Goal: Task Accomplishment & Management: Manage account settings

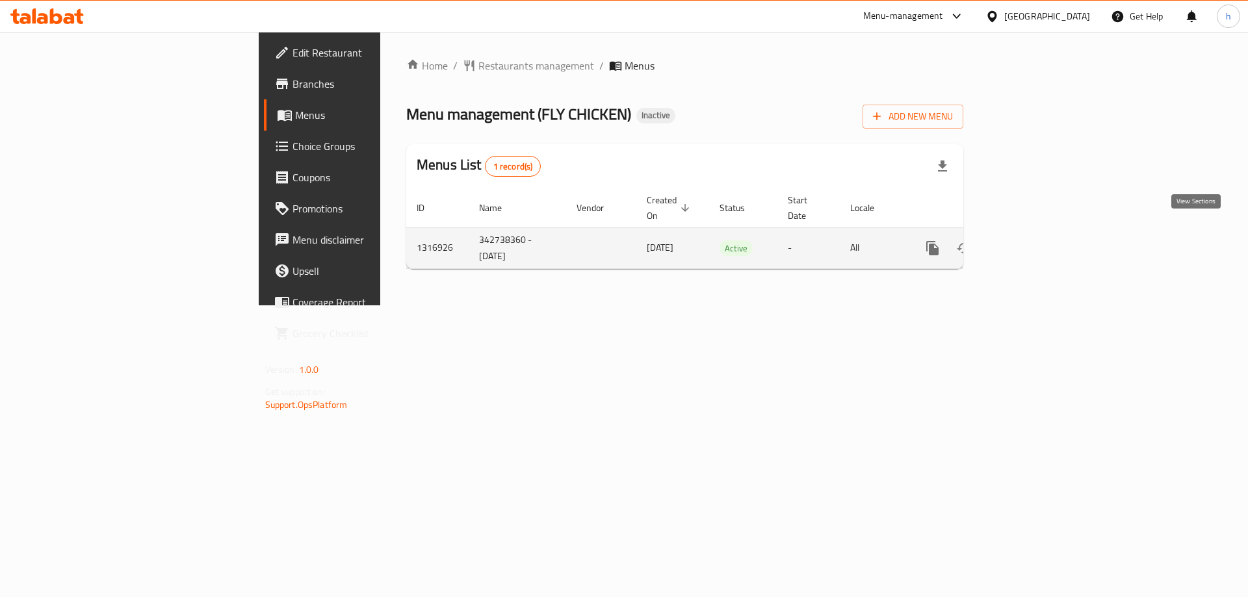
click at [1034, 241] on icon "enhanced table" at bounding box center [1027, 249] width 16 height 16
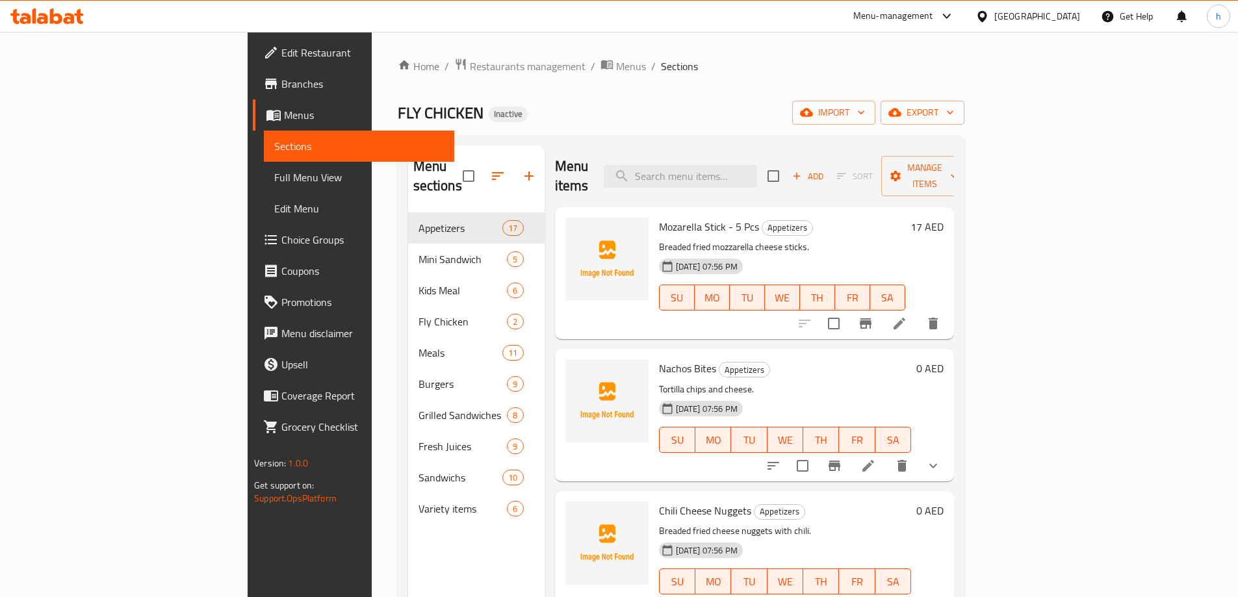
click at [281, 241] on span "Choice Groups" at bounding box center [362, 240] width 163 height 16
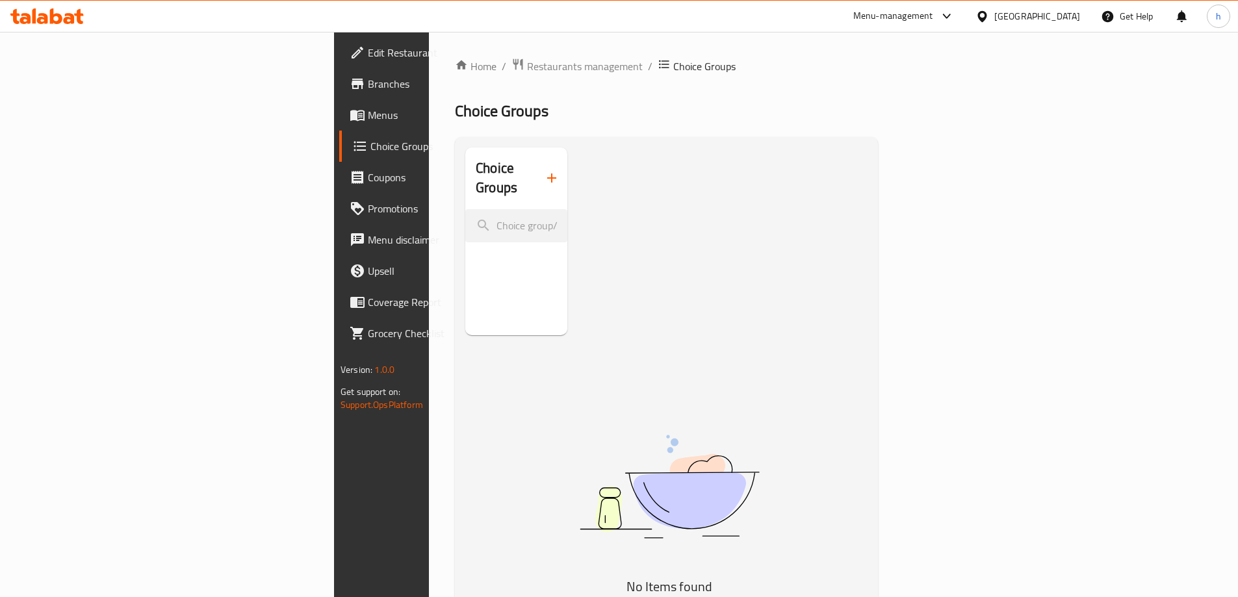
click at [544, 170] on icon "button" at bounding box center [552, 178] width 16 height 16
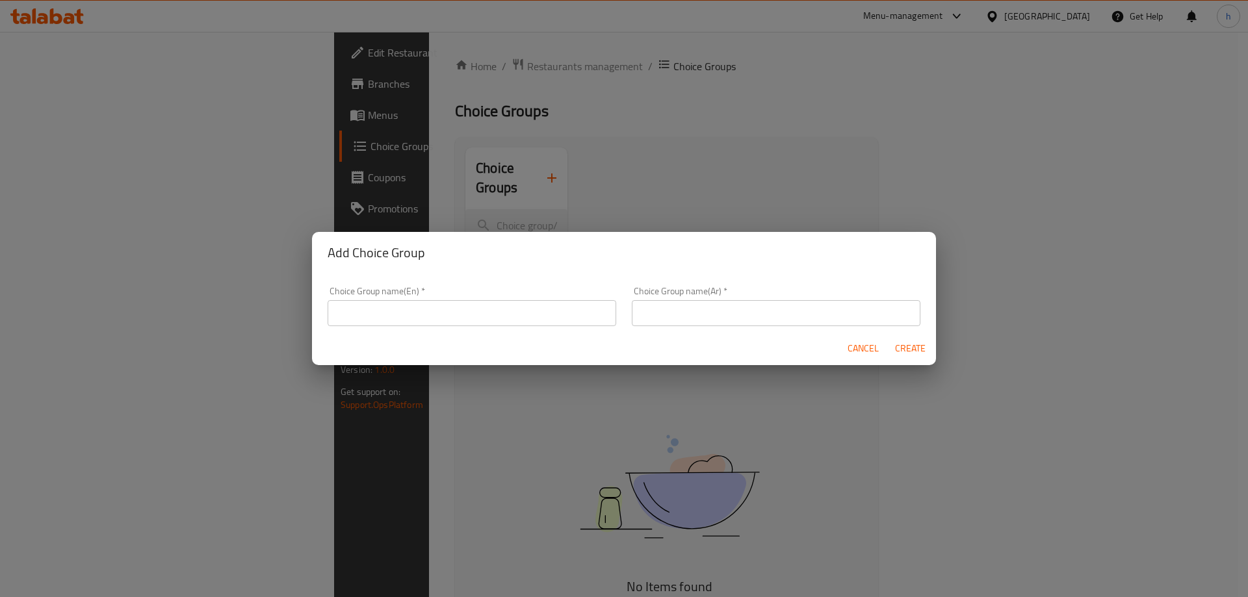
click at [504, 309] on input "text" at bounding box center [472, 313] width 289 height 26
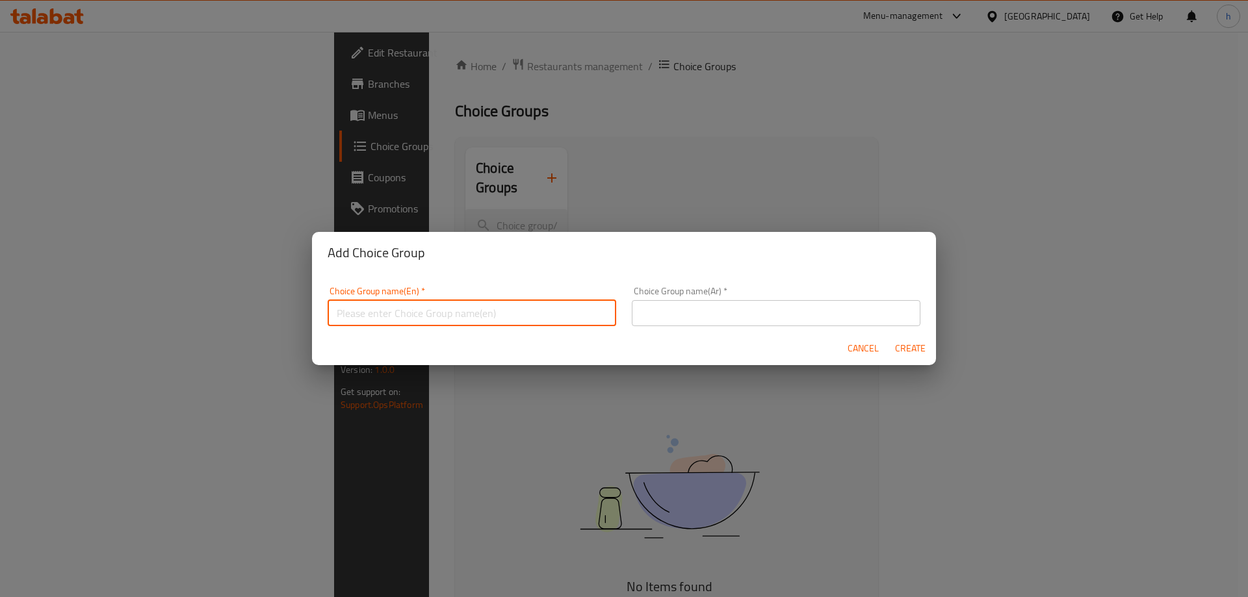
paste input "Your Choice Of:"
type input "Your Choice Of:"
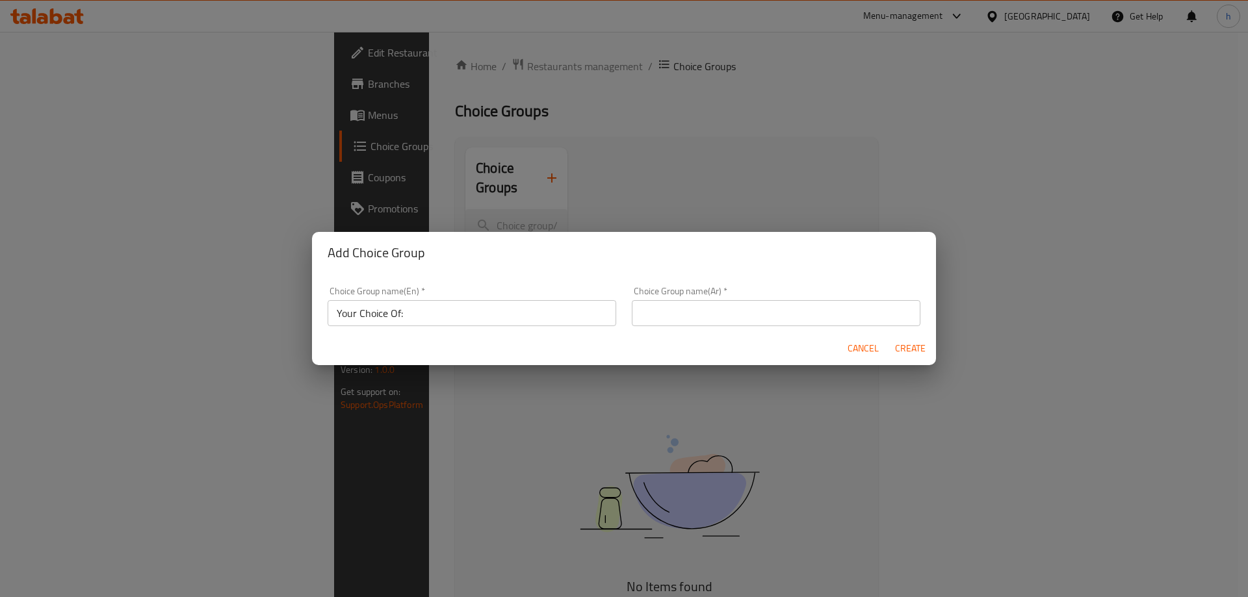
click at [761, 311] on input "text" at bounding box center [776, 313] width 289 height 26
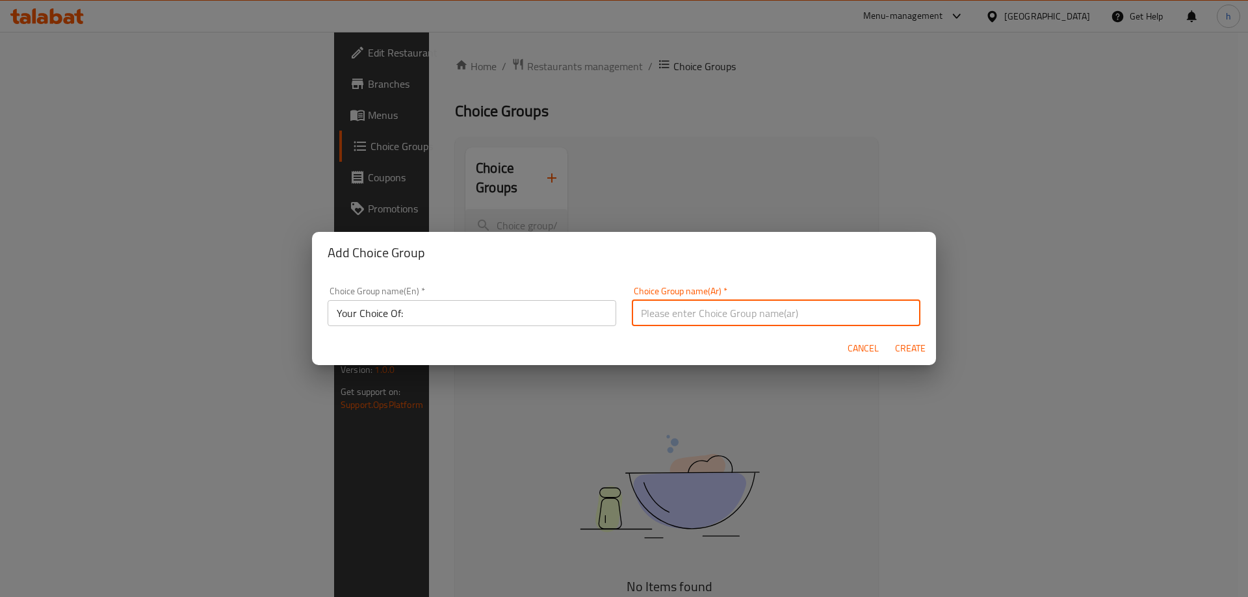
paste input "إختيارك من:"
type input "إختيارك من:"
click at [917, 344] on span "Create" at bounding box center [910, 349] width 31 height 16
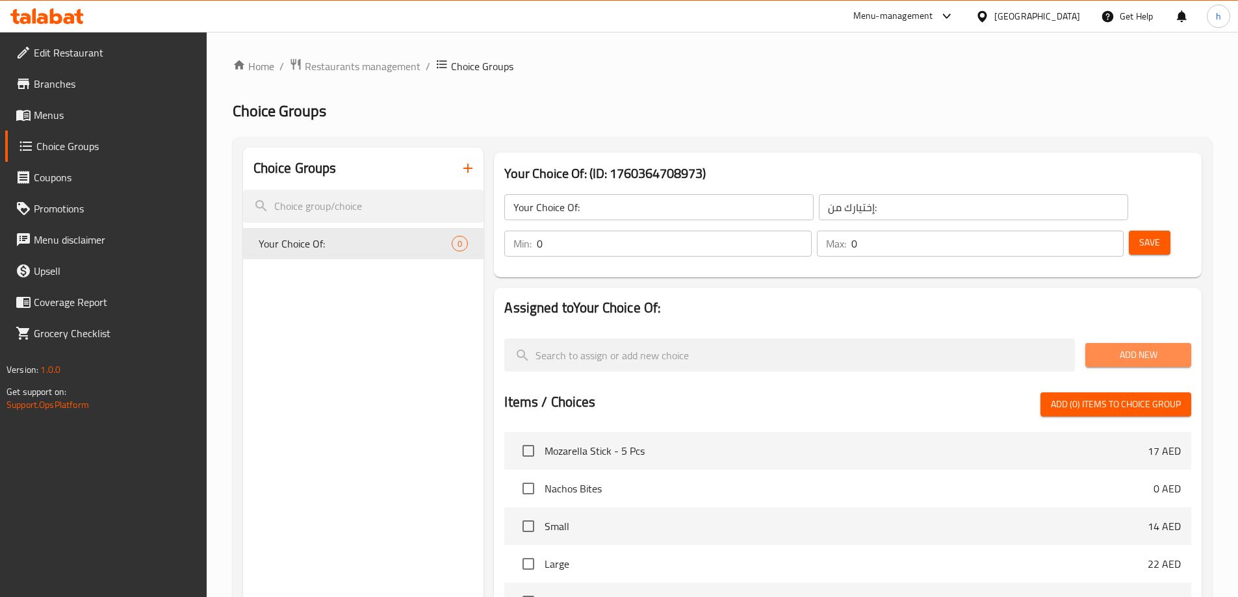
click at [1157, 347] on span "Add New" at bounding box center [1138, 355] width 85 height 16
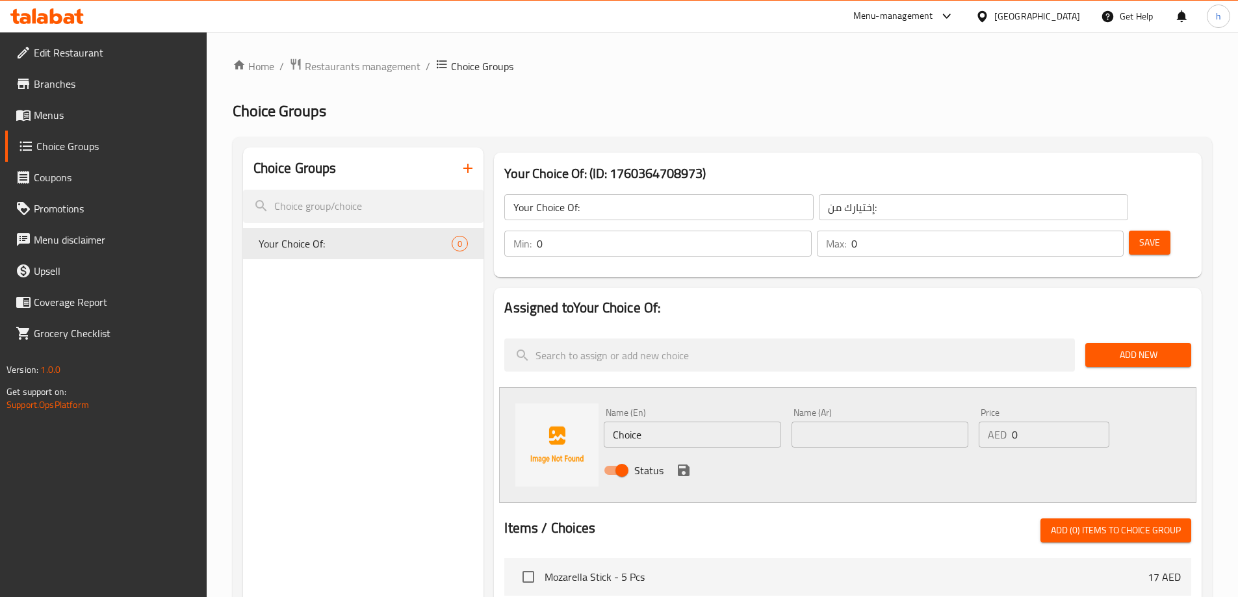
click at [657, 422] on input "Choice" at bounding box center [692, 435] width 177 height 26
click at [738, 422] on input "fried chicken" at bounding box center [692, 435] width 177 height 26
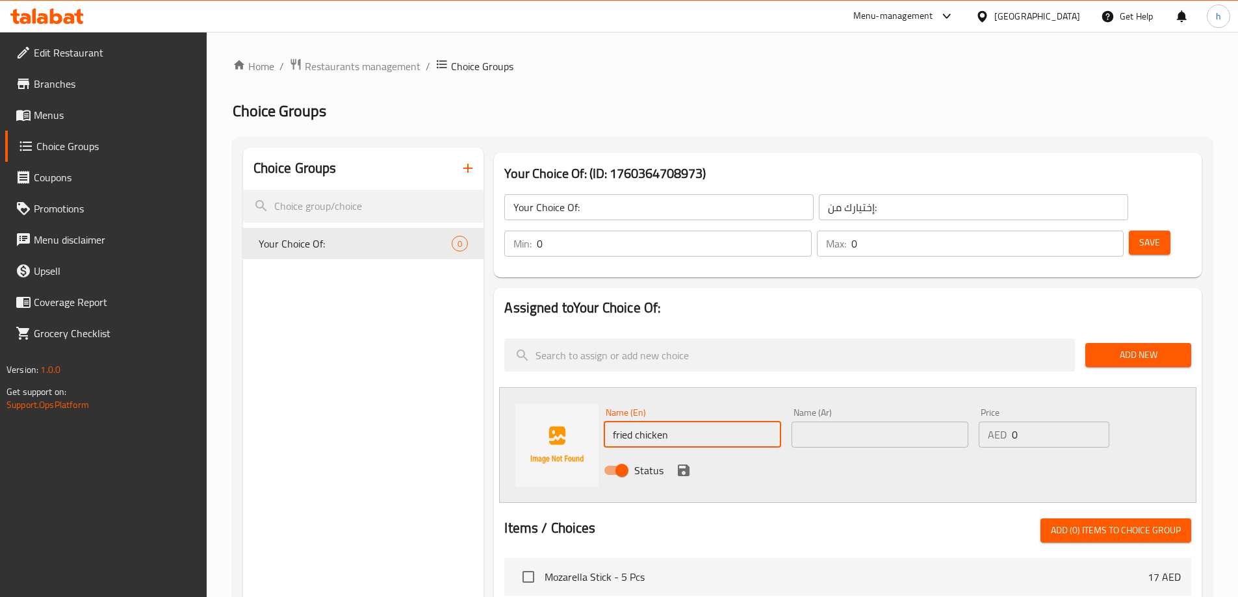
click at [738, 422] on input "fried chicken" at bounding box center [692, 435] width 177 height 26
paste input "Fried Chicken 1 Pcs"
type input "Fried Chicken 1 Pcs"
click at [874, 422] on input "text" at bounding box center [880, 435] width 177 height 26
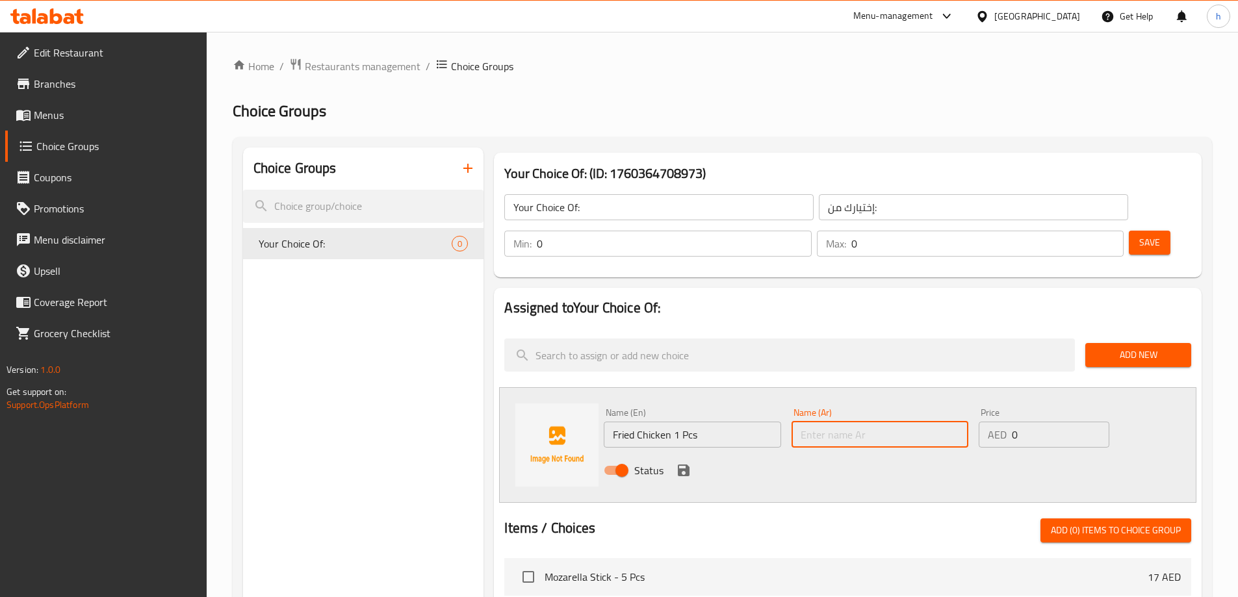
type input "]"
paste input "مقلي"
type input "دجاج مقلي"
drag, startPoint x: 1021, startPoint y: 395, endPoint x: 1008, endPoint y: 392, distance: 13.4
click at [1008, 422] on div "AED 0 Price" at bounding box center [1044, 435] width 130 height 26
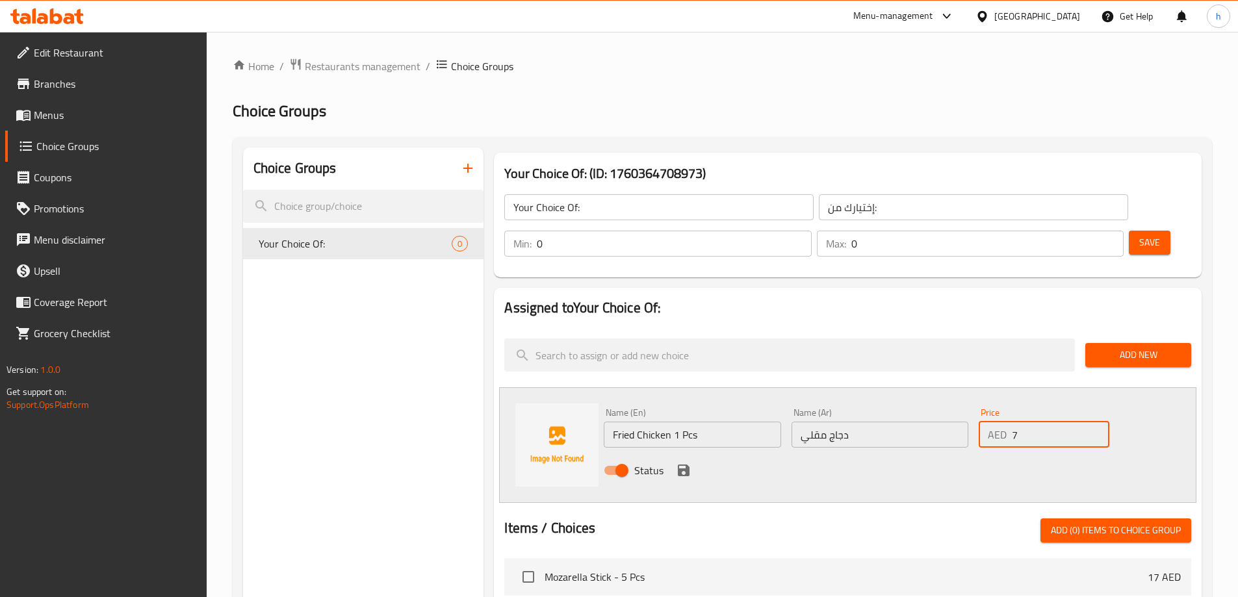
type input "7"
click at [863, 422] on input "دجاج مقلي" at bounding box center [880, 435] width 177 height 26
type input "دجاج مقلي 1 قطعة"
click at [677, 463] on icon "save" at bounding box center [684, 471] width 16 height 16
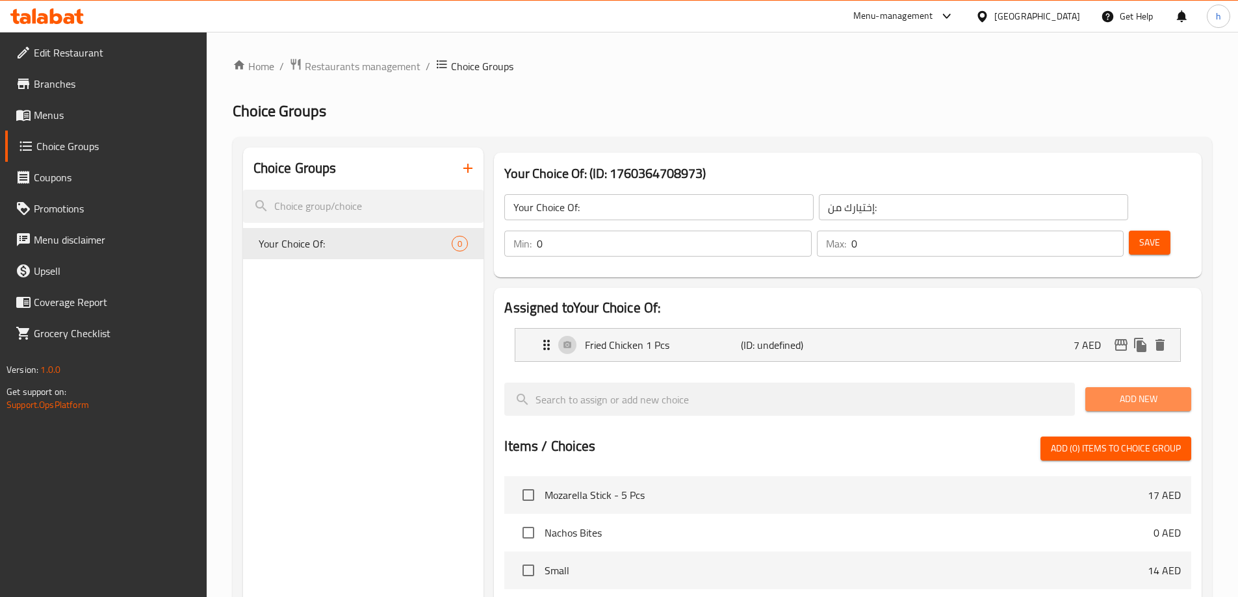
click at [1123, 391] on span "Add New" at bounding box center [1138, 399] width 85 height 16
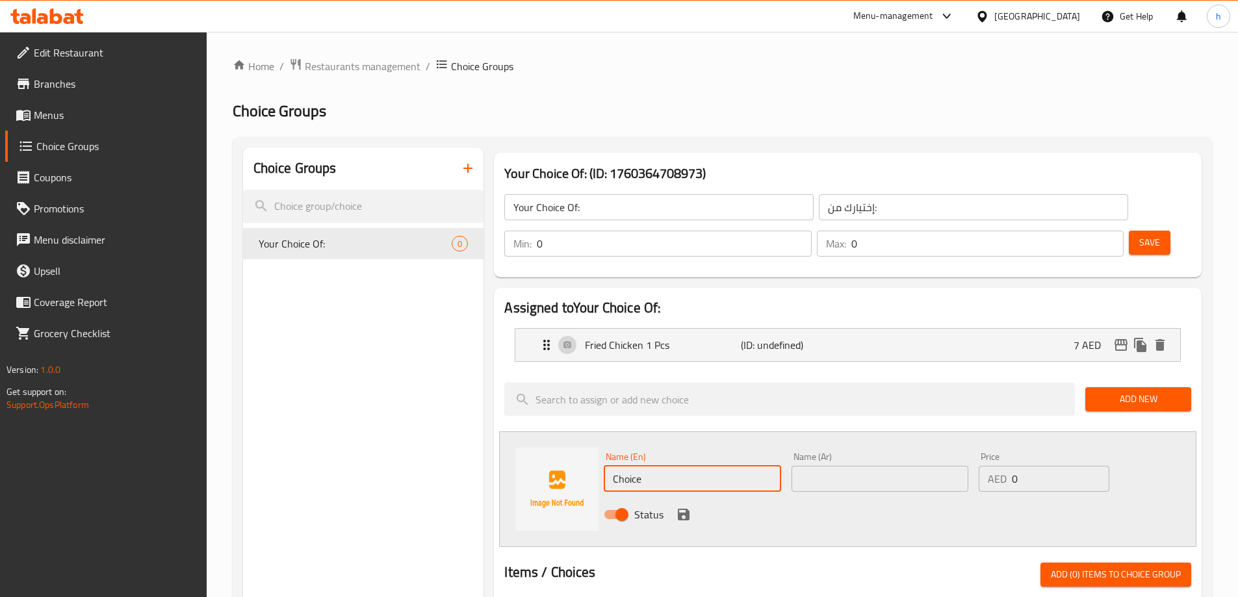
click at [659, 466] on input "Choice" at bounding box center [692, 479] width 177 height 26
type input "ؤ"
type input "Chicken Strips 1 Pcs"
click at [823, 466] on input "text" at bounding box center [880, 479] width 177 height 26
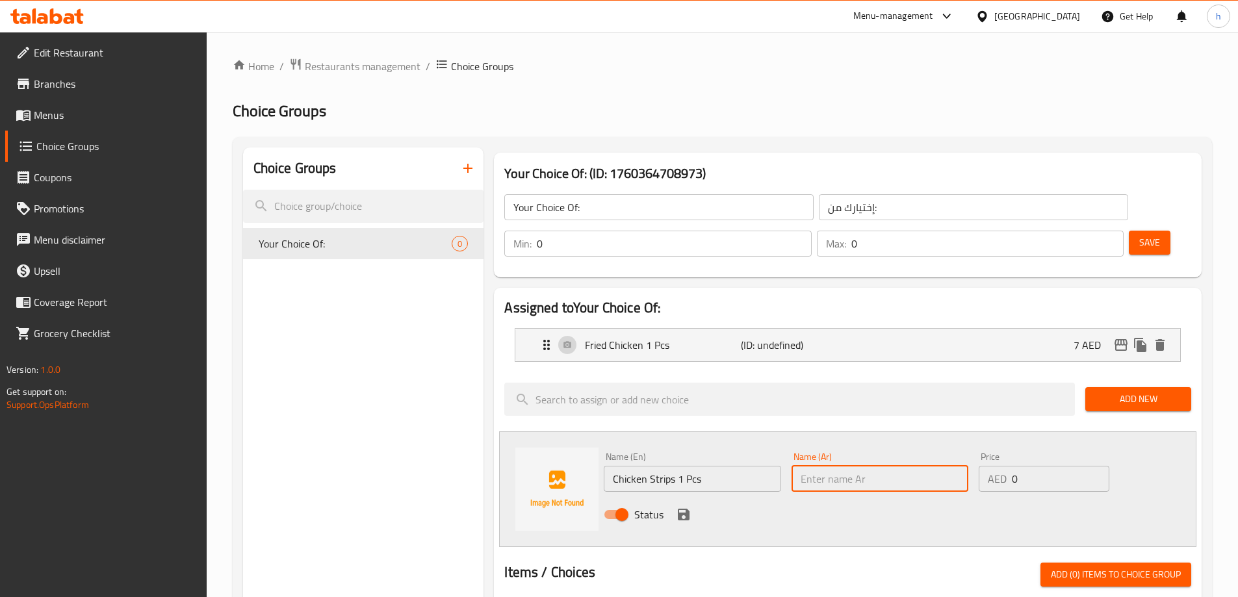
click at [661, 466] on input "Chicken Strips 1 Pcs" at bounding box center [692, 479] width 177 height 26
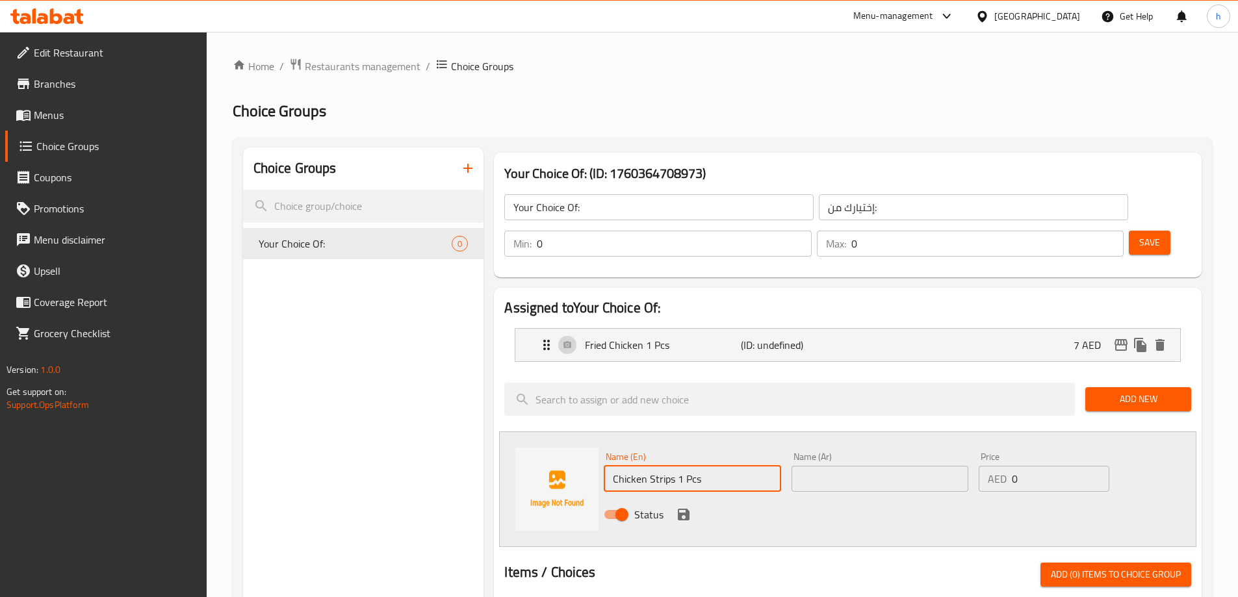
click at [661, 466] on input "Chicken Strips 1 Pcs" at bounding box center [692, 479] width 177 height 26
click at [926, 466] on input "text" at bounding box center [880, 479] width 177 height 26
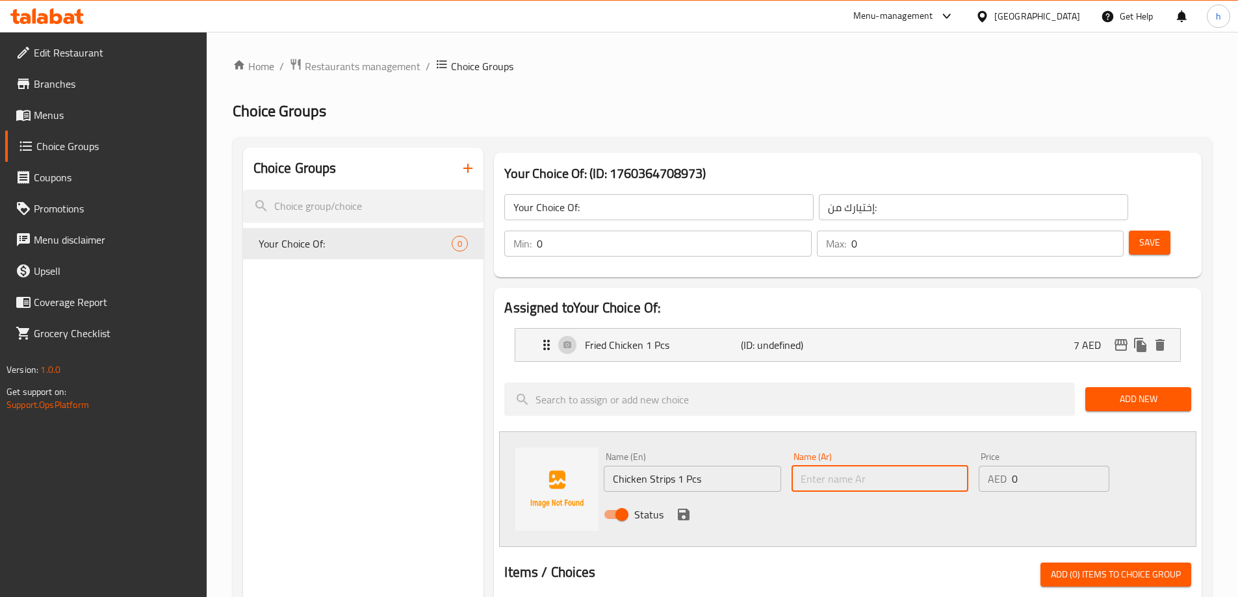
paste input "دجاج إستربس"
type input "دجاج إستربس 1 قطعة"
click at [1019, 466] on input "0" at bounding box center [1060, 479] width 97 height 26
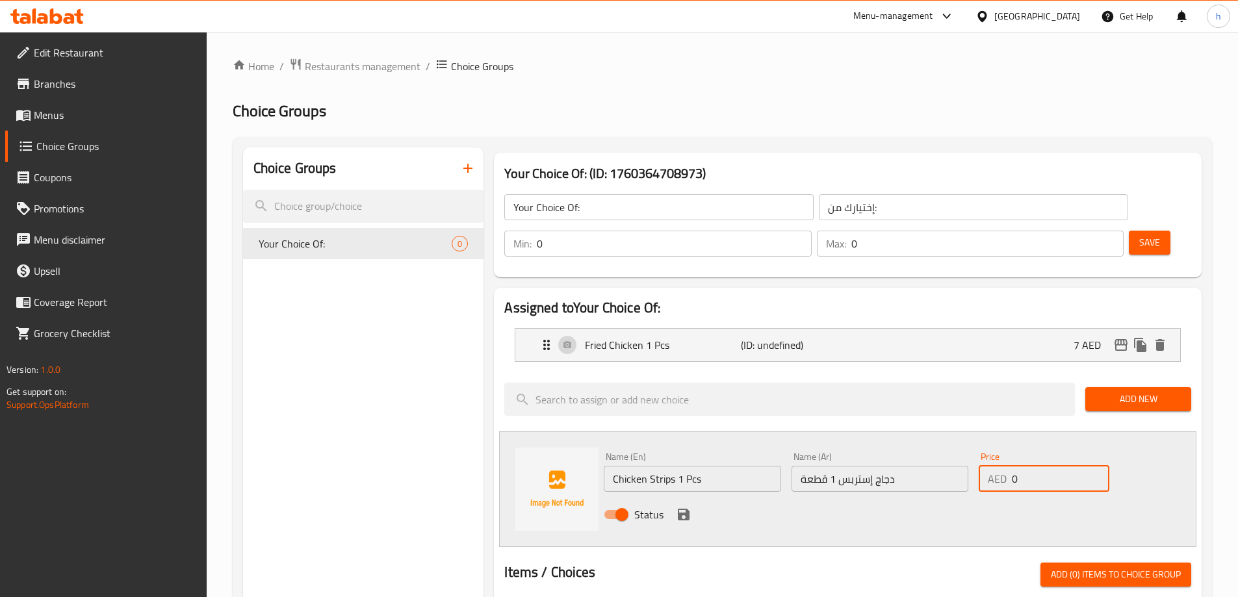
click at [1019, 466] on input "0" at bounding box center [1060, 479] width 97 height 26
type input "6"
click at [684, 507] on icon "save" at bounding box center [684, 515] width 16 height 16
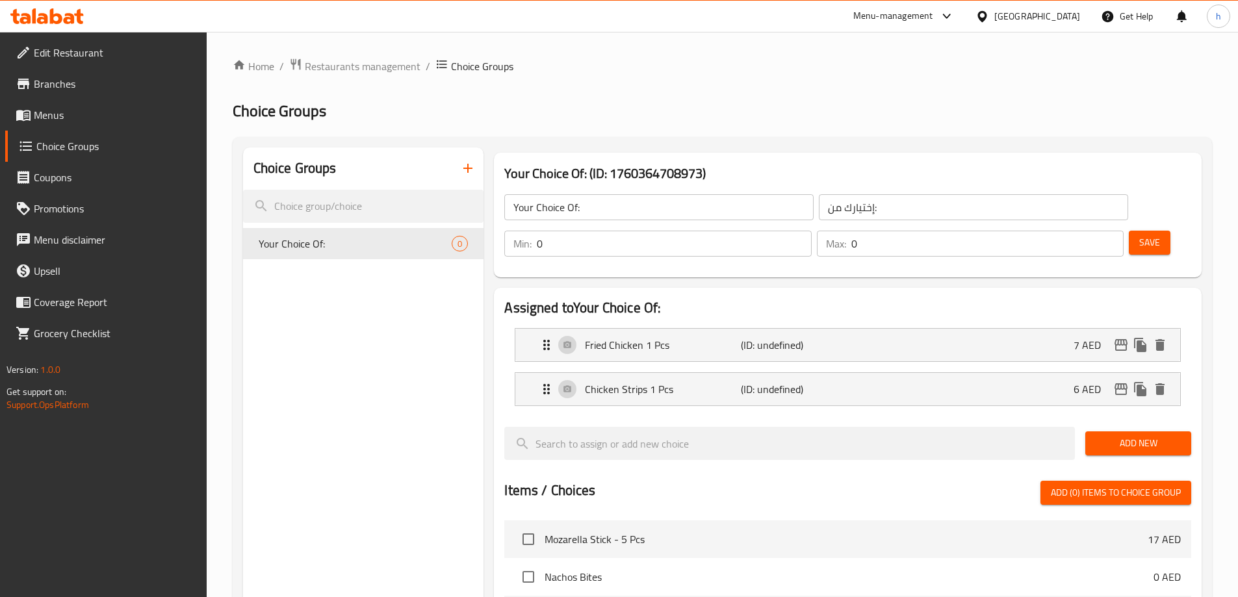
click at [1140, 235] on span "Save" at bounding box center [1150, 243] width 21 height 16
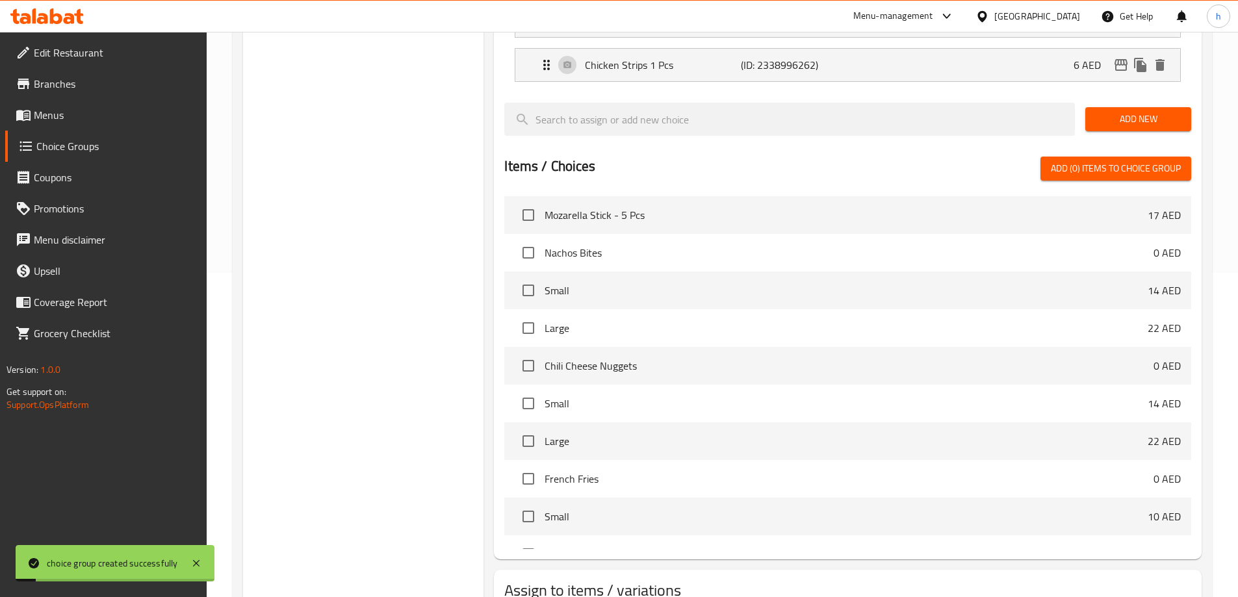
scroll to position [383, 0]
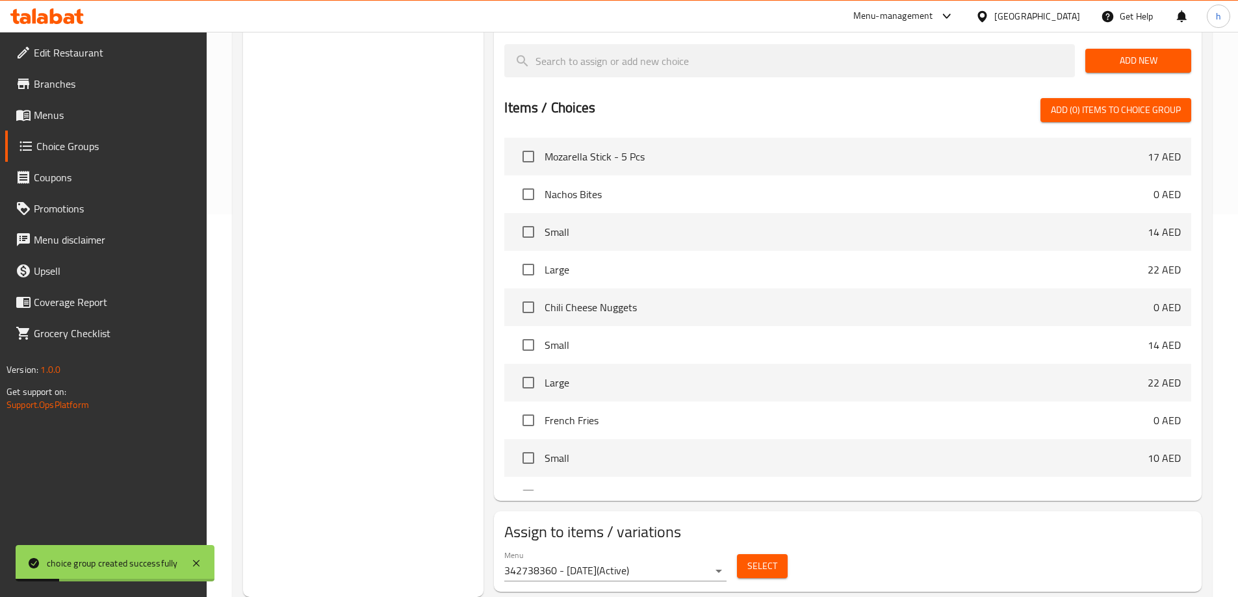
click at [764, 558] on span "Select" at bounding box center [763, 566] width 30 height 16
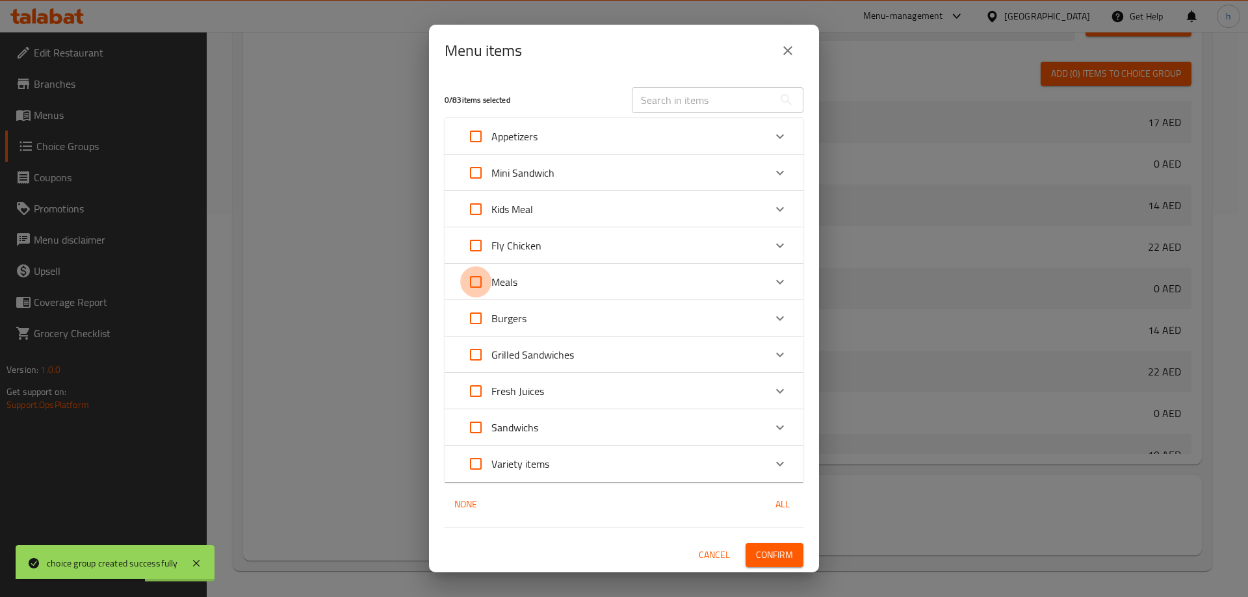
click at [474, 284] on input "Expand" at bounding box center [475, 282] width 31 height 31
checkbox input "true"
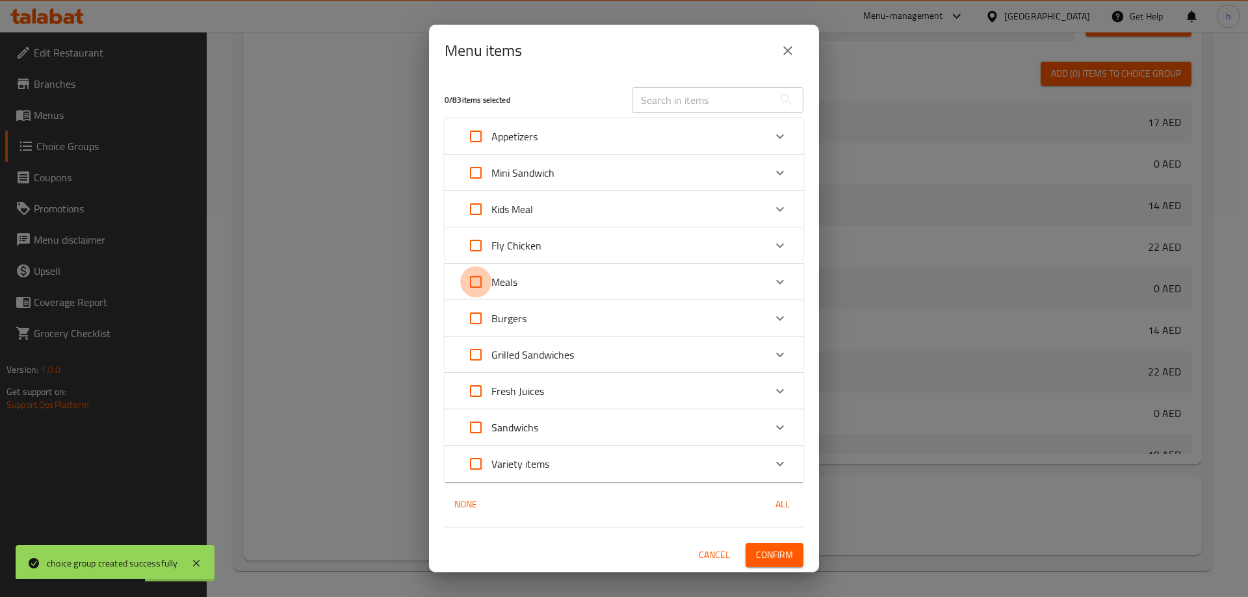
checkbox input "true"
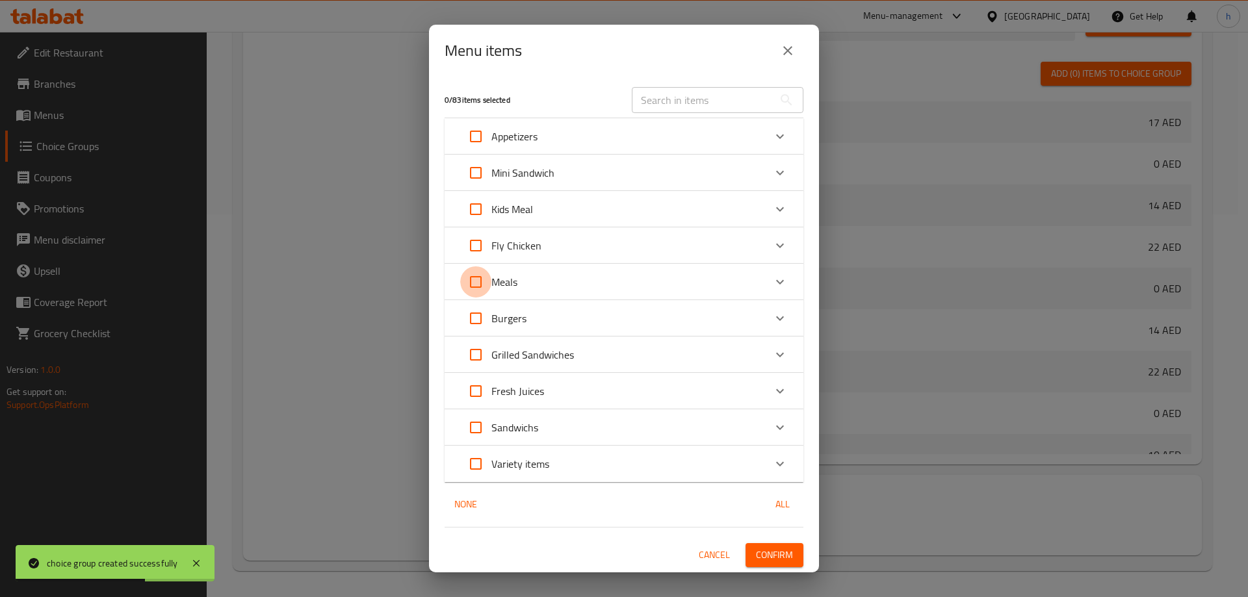
checkbox input "true"
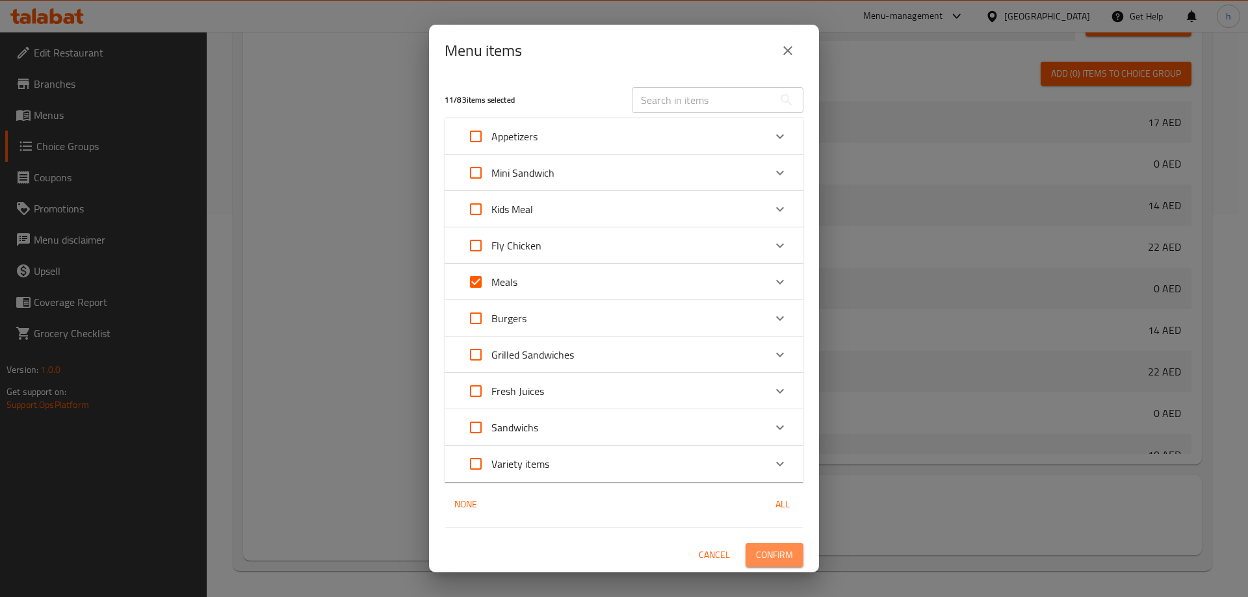
click at [775, 561] on span "Confirm" at bounding box center [774, 555] width 37 height 16
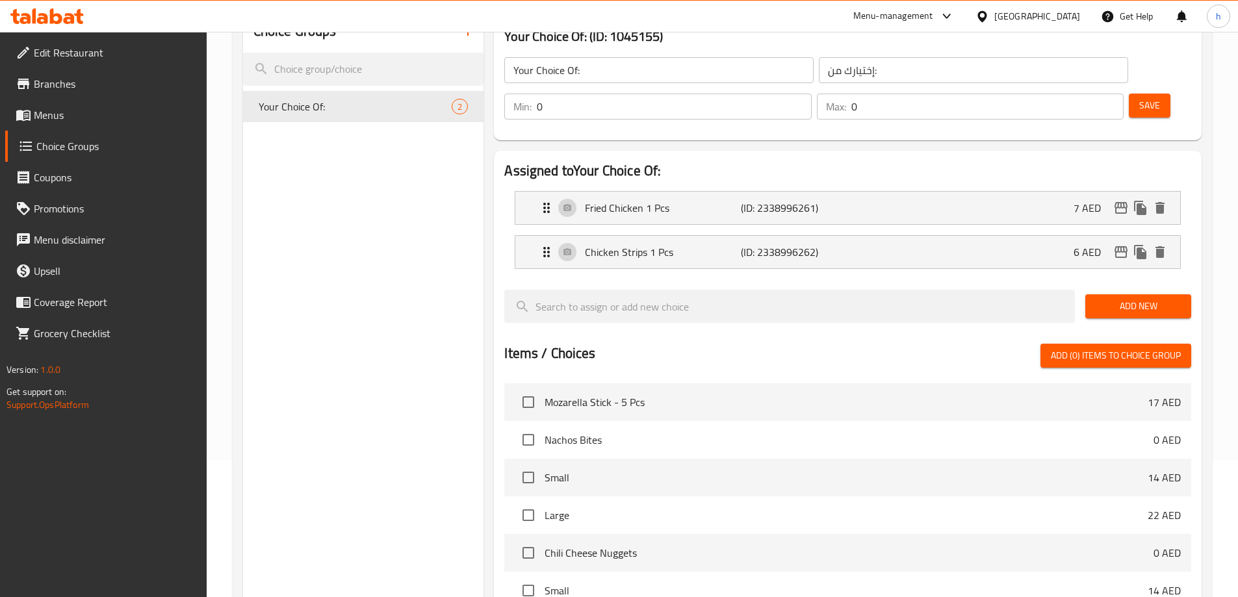
scroll to position [0, 0]
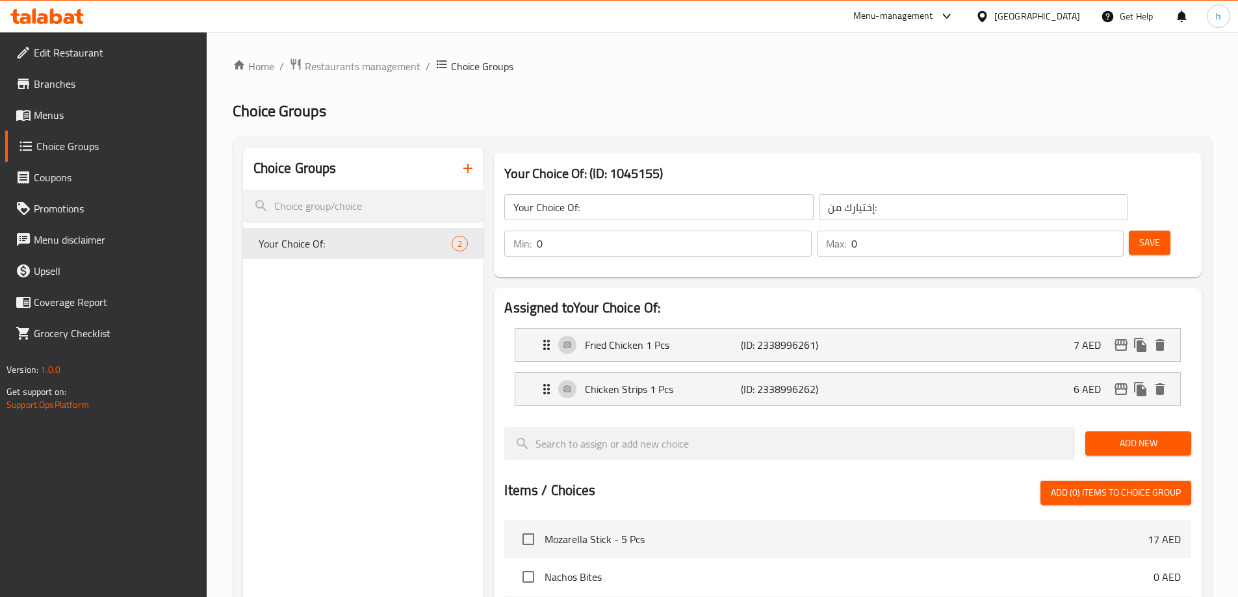
click at [49, 112] on span "Menus" at bounding box center [115, 115] width 163 height 16
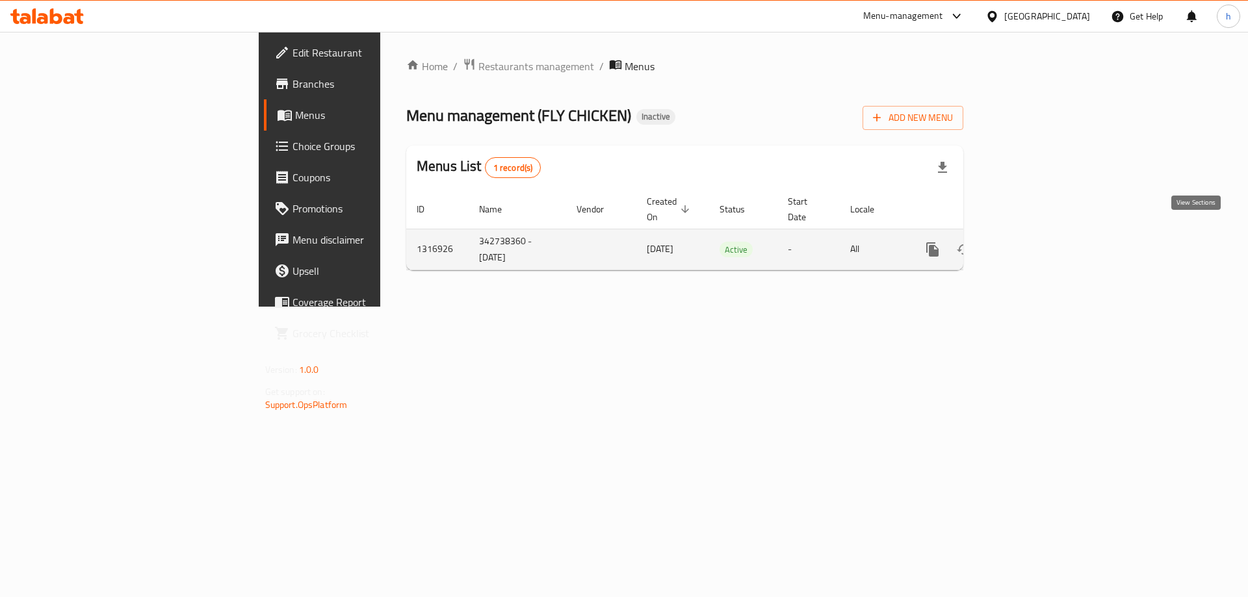
click at [1032, 244] on icon "enhanced table" at bounding box center [1027, 250] width 12 height 12
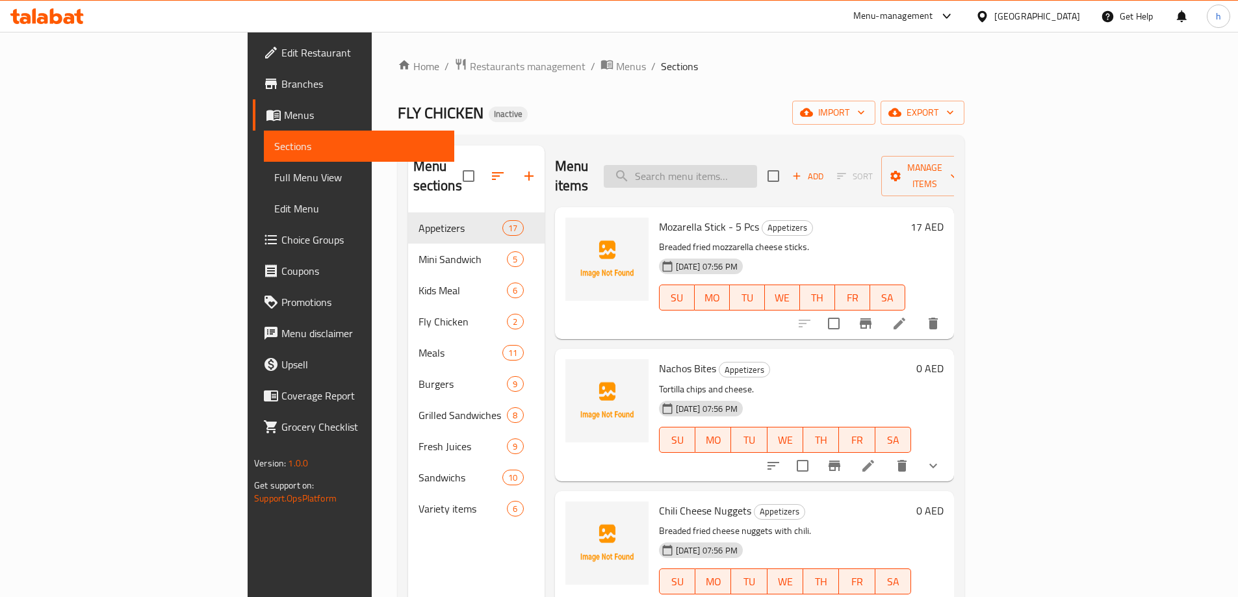
click at [717, 165] on input "search" at bounding box center [680, 176] width 153 height 23
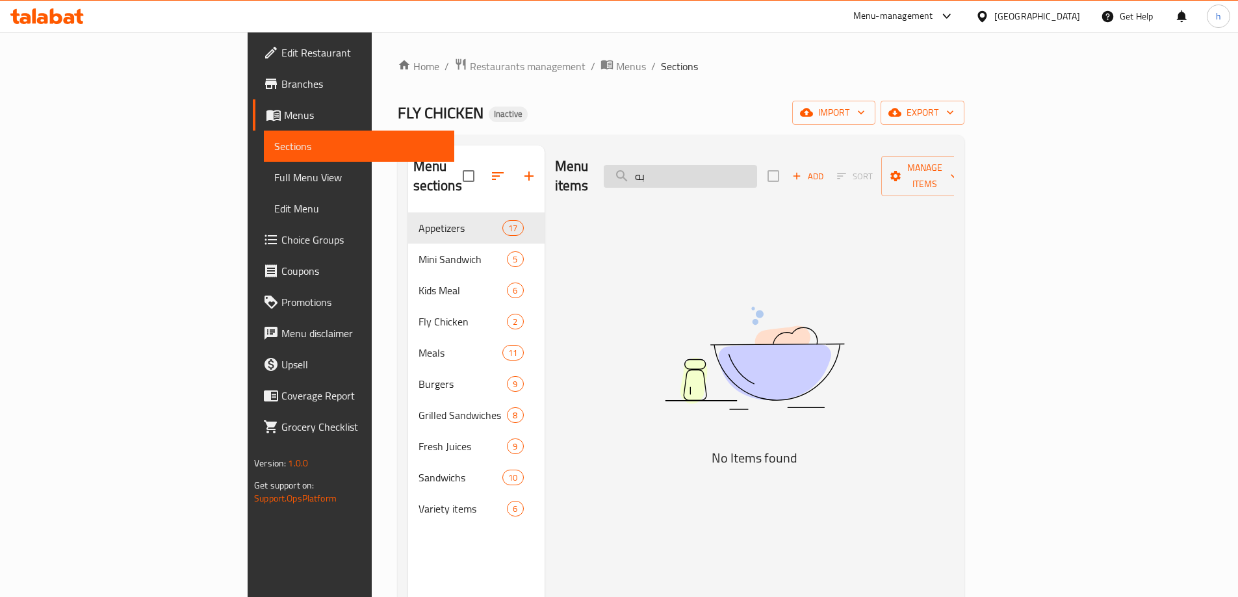
type input "ب"
type input "Fire"
drag, startPoint x: 757, startPoint y: 168, endPoint x: 716, endPoint y: 171, distance: 40.4
click at [716, 171] on input "Fire" at bounding box center [680, 176] width 153 height 23
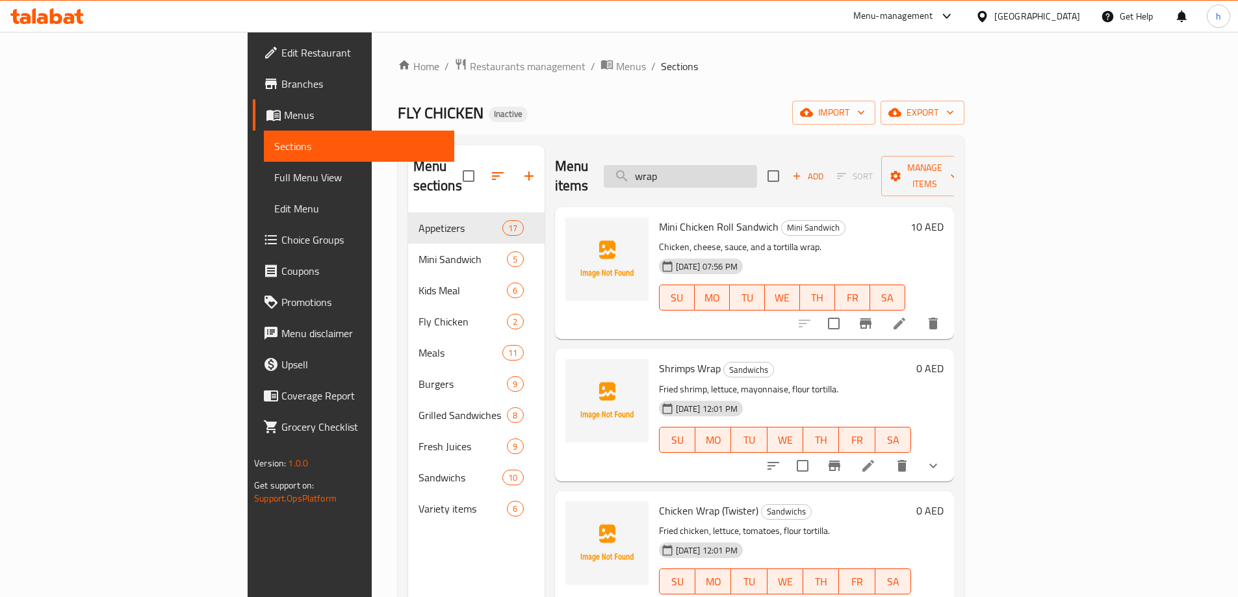
drag, startPoint x: 752, startPoint y: 163, endPoint x: 711, endPoint y: 170, distance: 42.2
click at [711, 170] on input "wrap" at bounding box center [680, 176] width 153 height 23
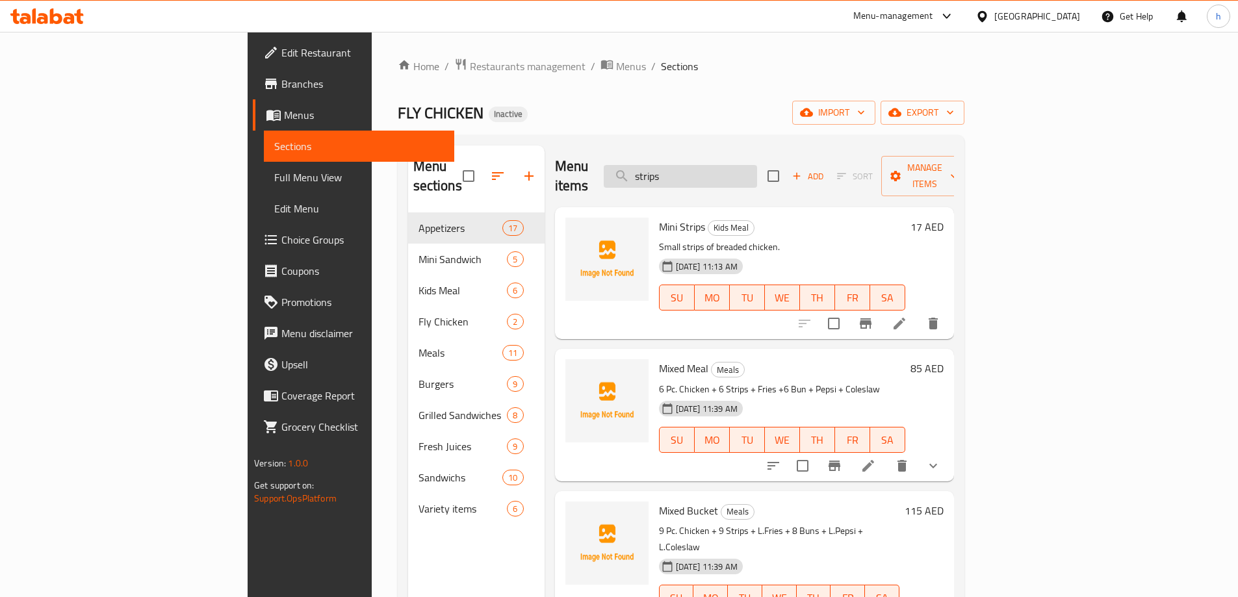
click at [757, 170] on input "strips" at bounding box center [680, 176] width 153 height 23
type input "dynamite"
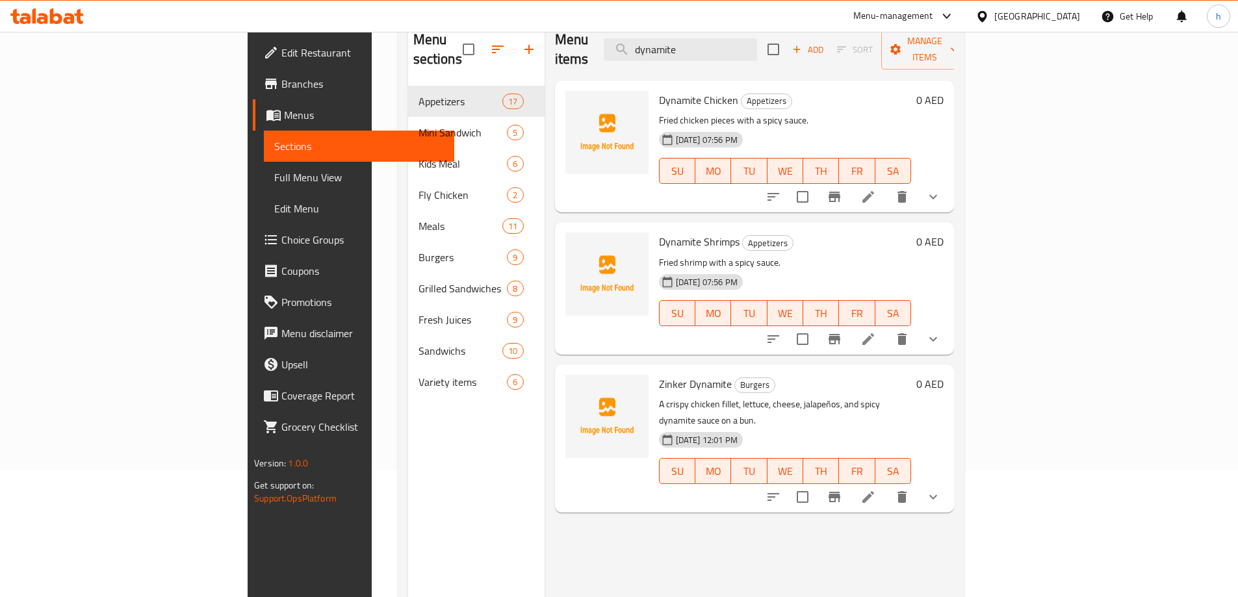
scroll to position [52, 0]
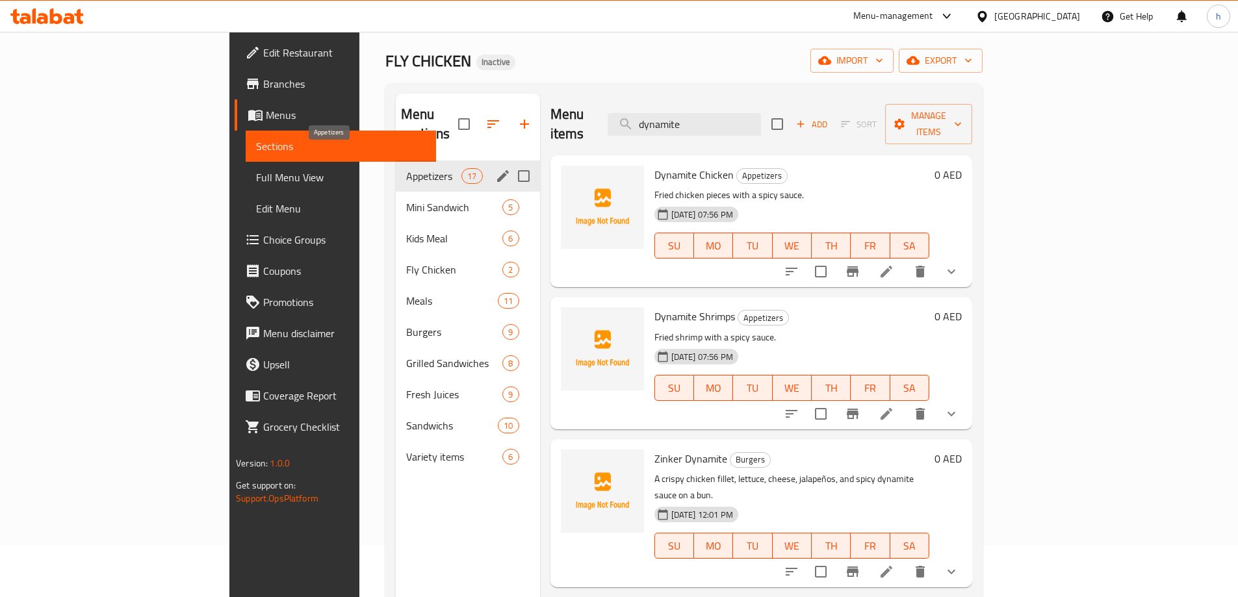
click at [406, 168] on span "Appetizers" at bounding box center [433, 176] width 55 height 16
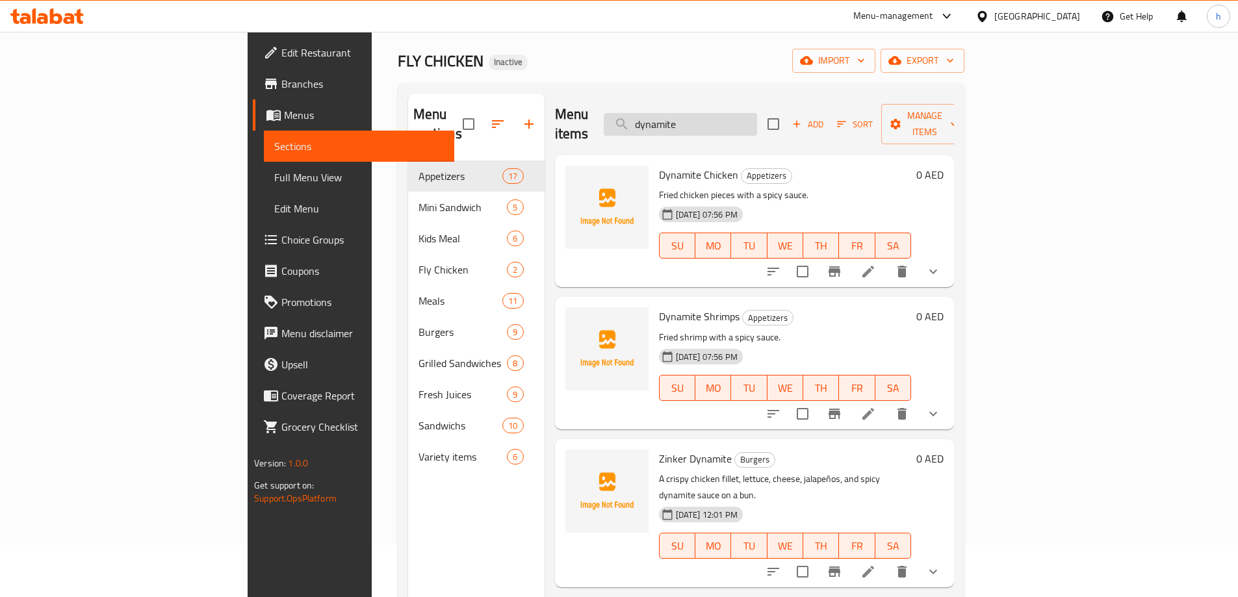
click at [757, 113] on input "dynamite" at bounding box center [680, 124] width 153 height 23
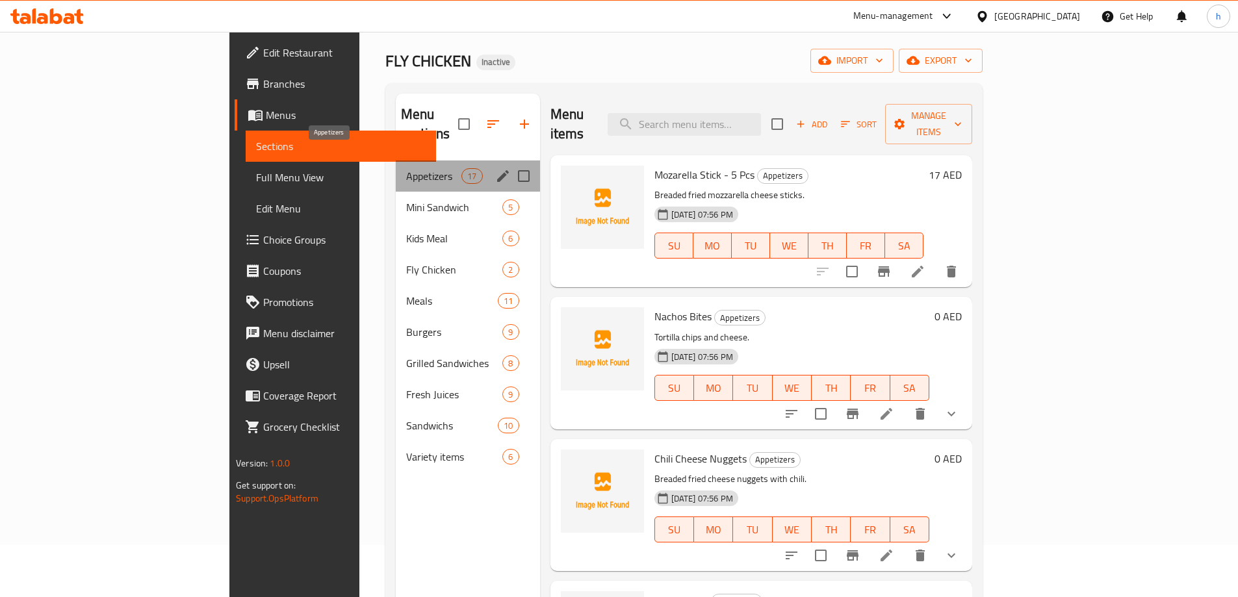
click at [406, 168] on span "Appetizers" at bounding box center [433, 176] width 55 height 16
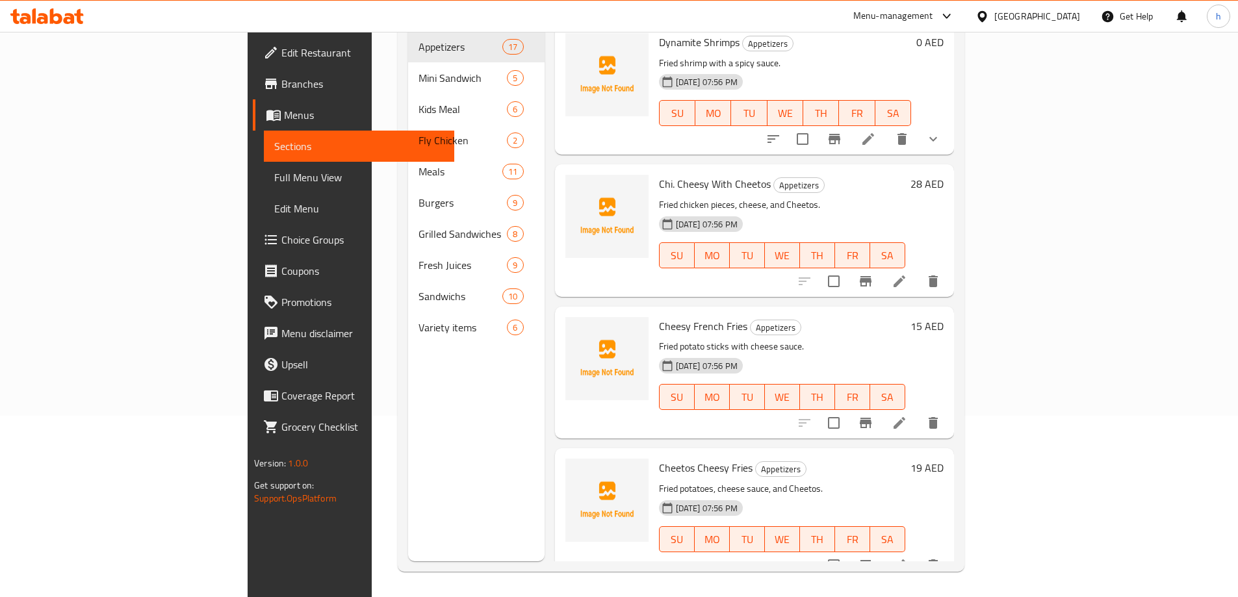
scroll to position [182, 0]
drag, startPoint x: 389, startPoint y: 508, endPoint x: 397, endPoint y: 506, distance: 7.6
click at [408, 506] on div "Menu sections Appetizers 17 Mini Sandwich 5 Kids Meal 6 Fly Chicken 2 Meals 11 …" at bounding box center [476, 262] width 137 height 597
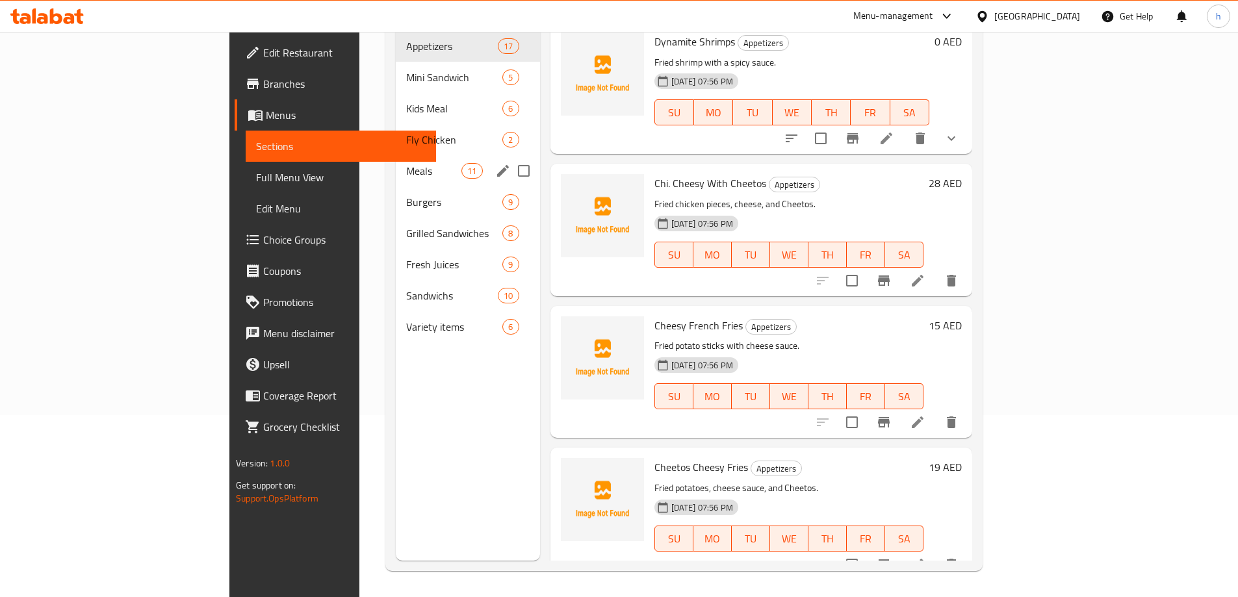
click at [396, 155] on div "Meals 11" at bounding box center [468, 170] width 144 height 31
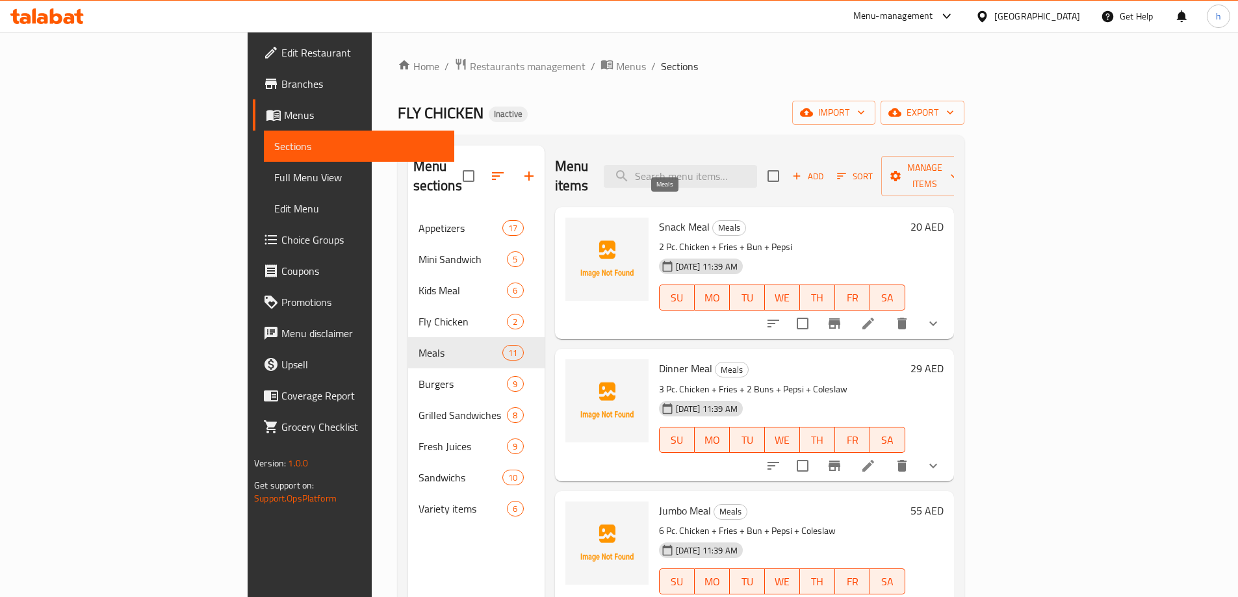
click at [713, 220] on span "Meals" at bounding box center [729, 227] width 33 height 15
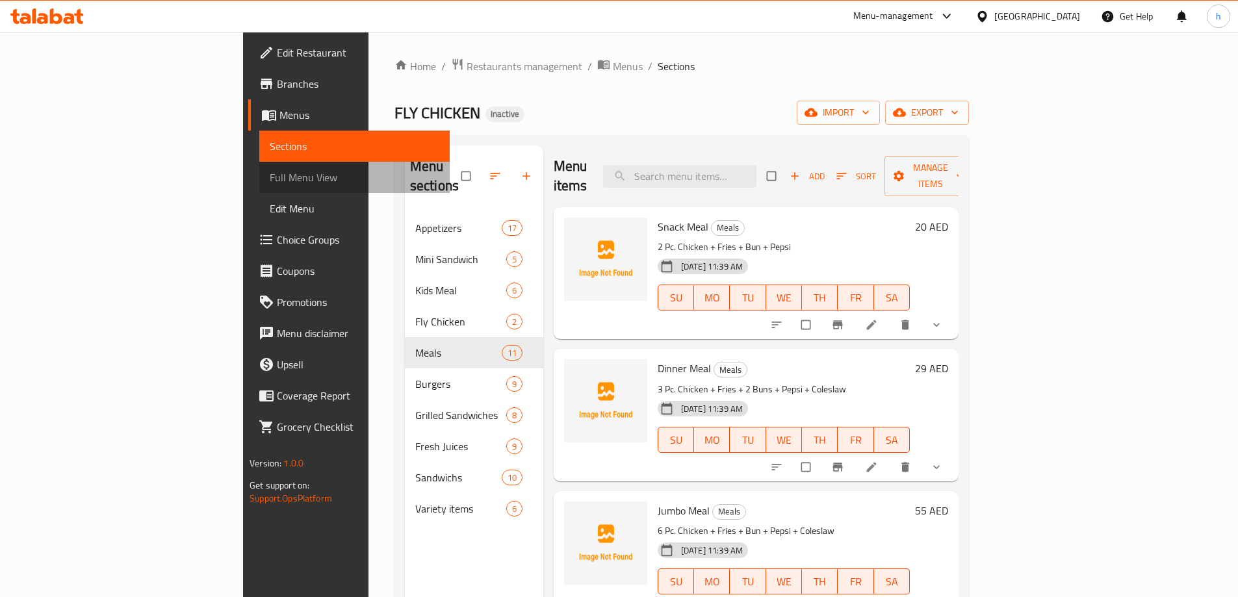
click at [270, 178] on span "Full Menu View" at bounding box center [355, 178] width 170 height 16
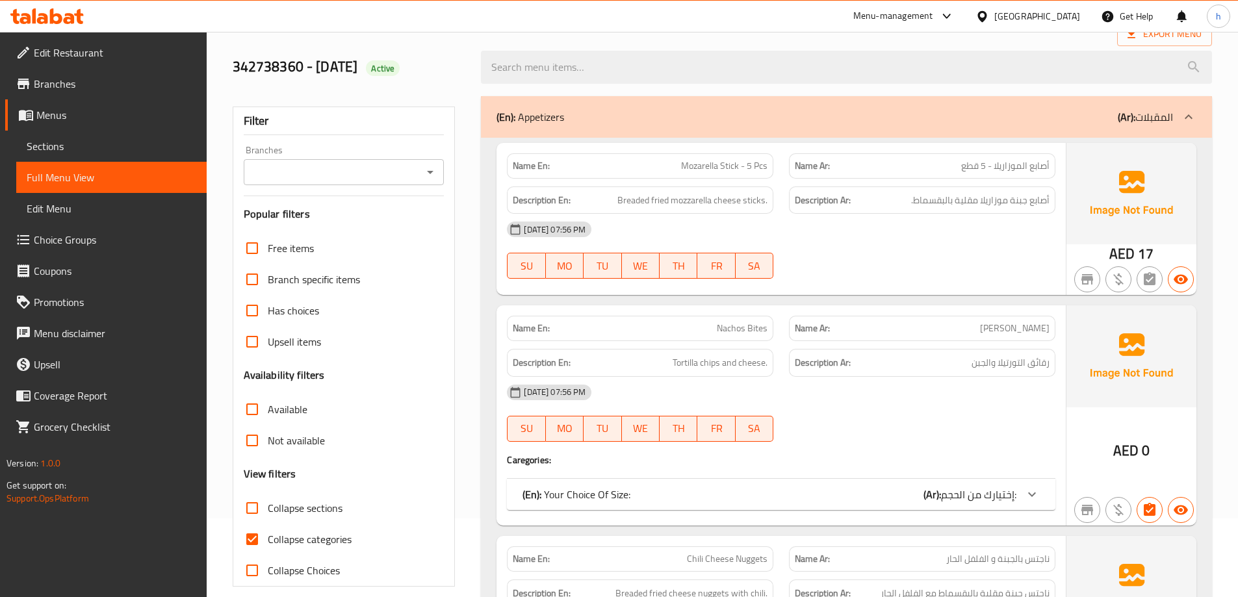
scroll to position [260, 0]
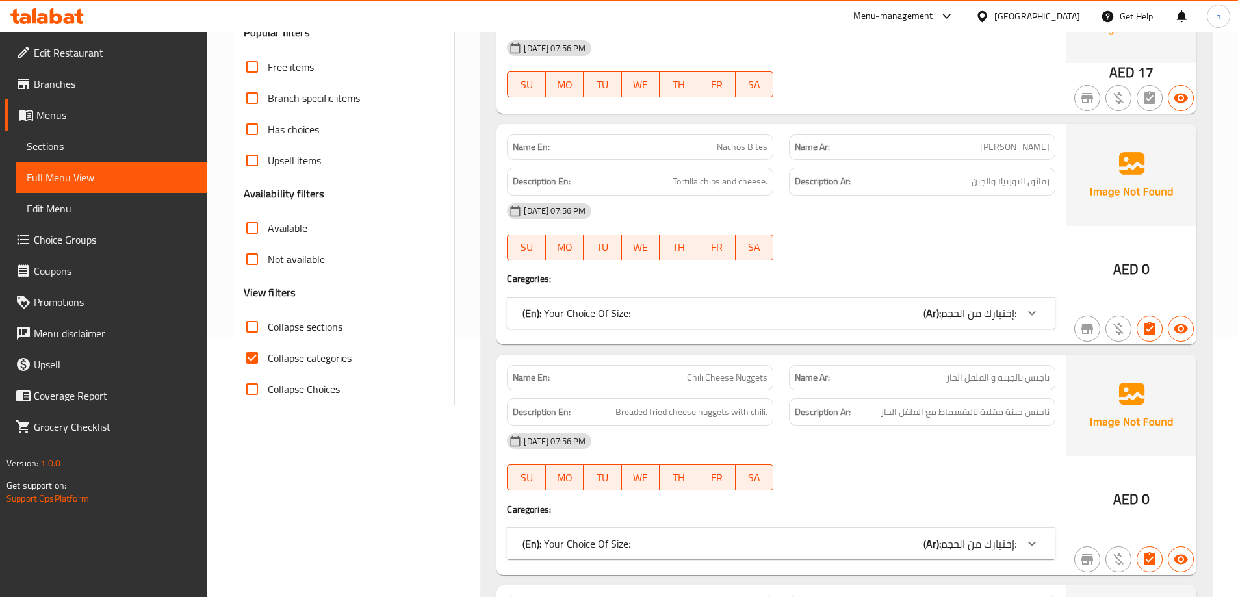
click at [326, 364] on span "Collapse categories" at bounding box center [310, 358] width 84 height 16
click at [268, 364] on input "Collapse categories" at bounding box center [252, 358] width 31 height 31
checkbox input "false"
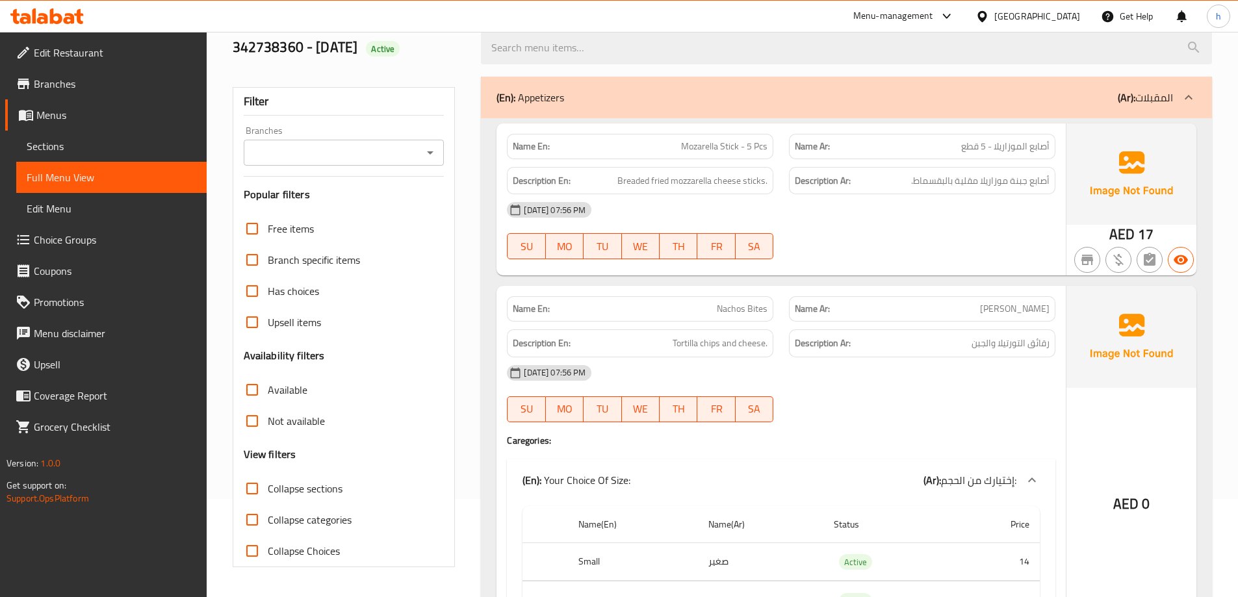
scroll to position [130, 0]
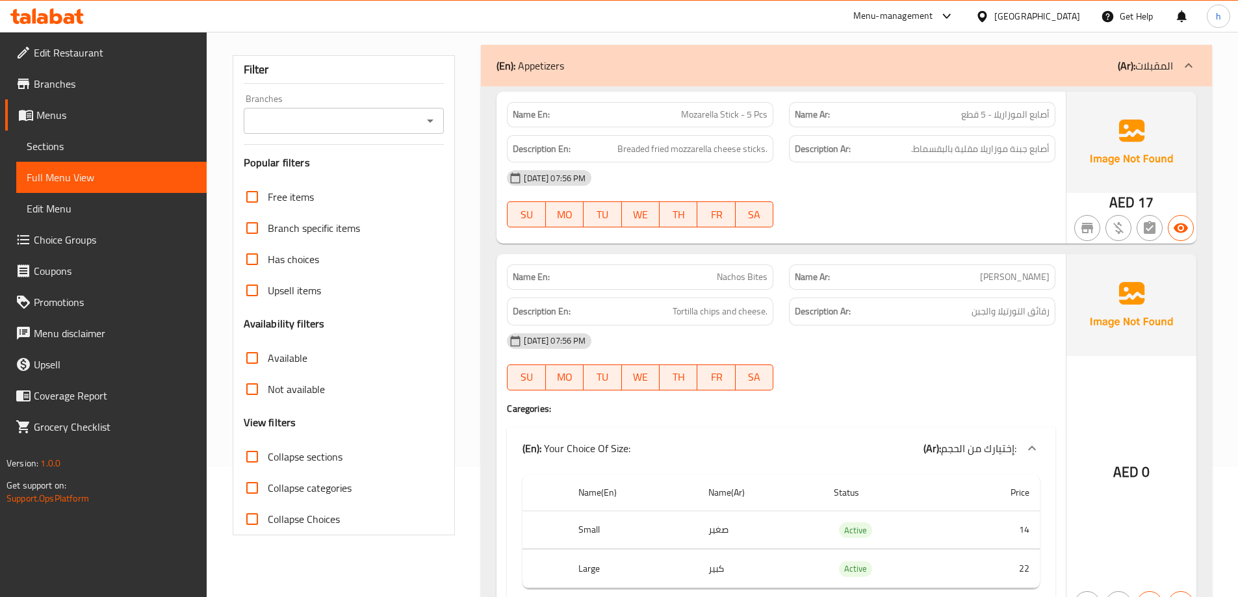
click at [254, 459] on input "Collapse sections" at bounding box center [252, 456] width 31 height 31
checkbox input "true"
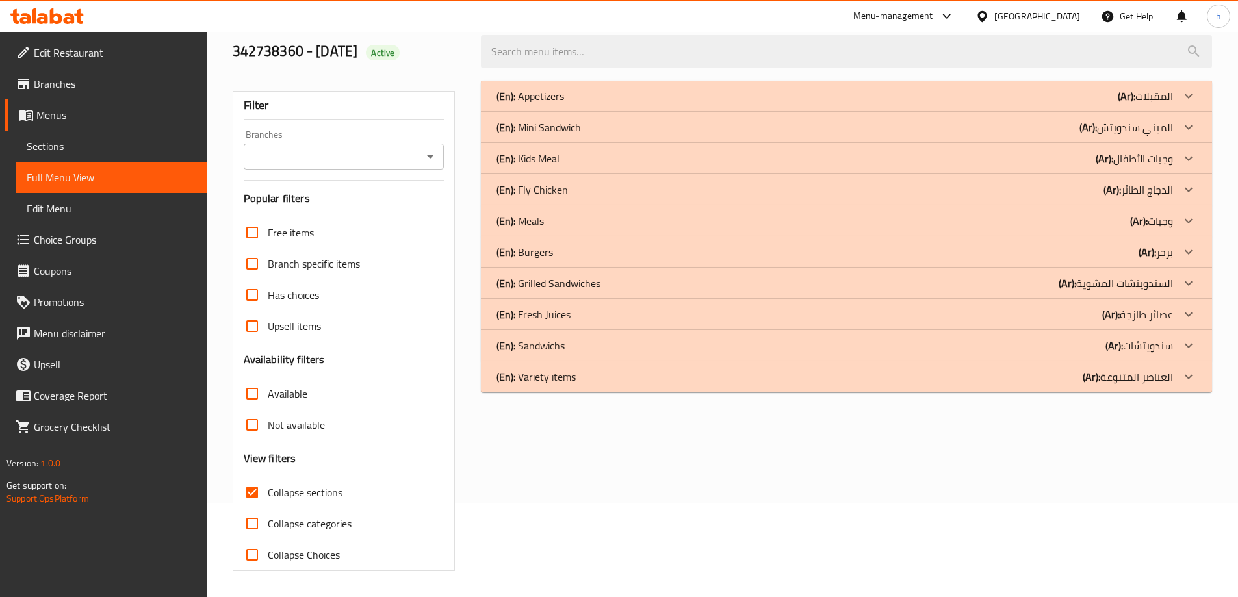
scroll to position [94, 0]
click at [1188, 210] on div at bounding box center [1188, 220] width 31 height 31
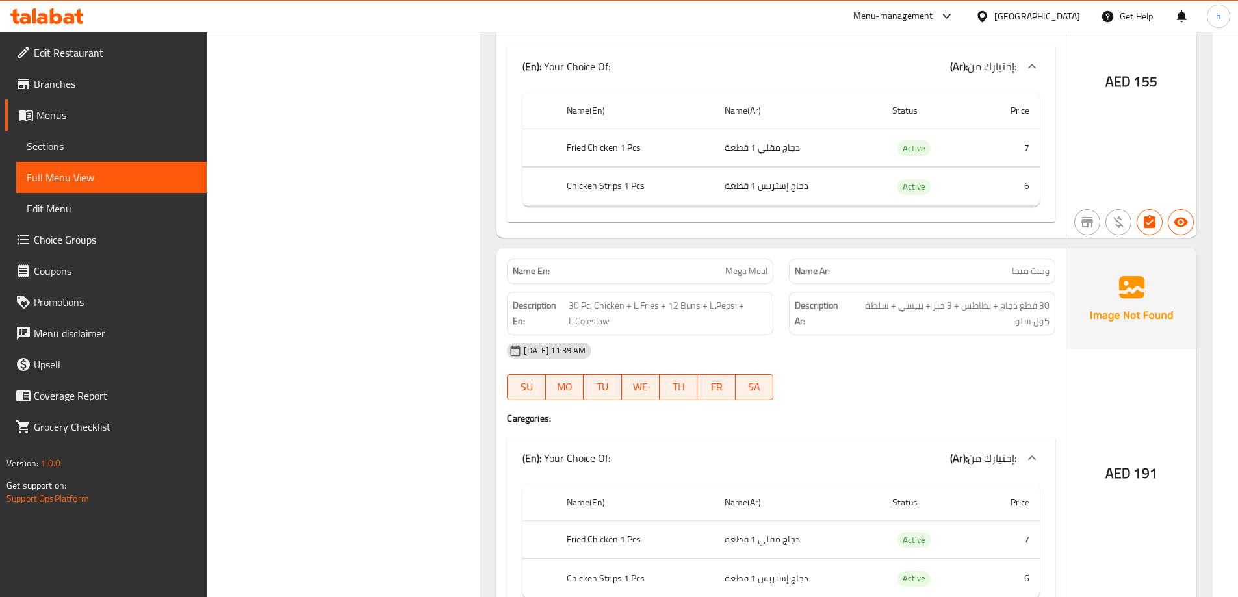
scroll to position [4234, 0]
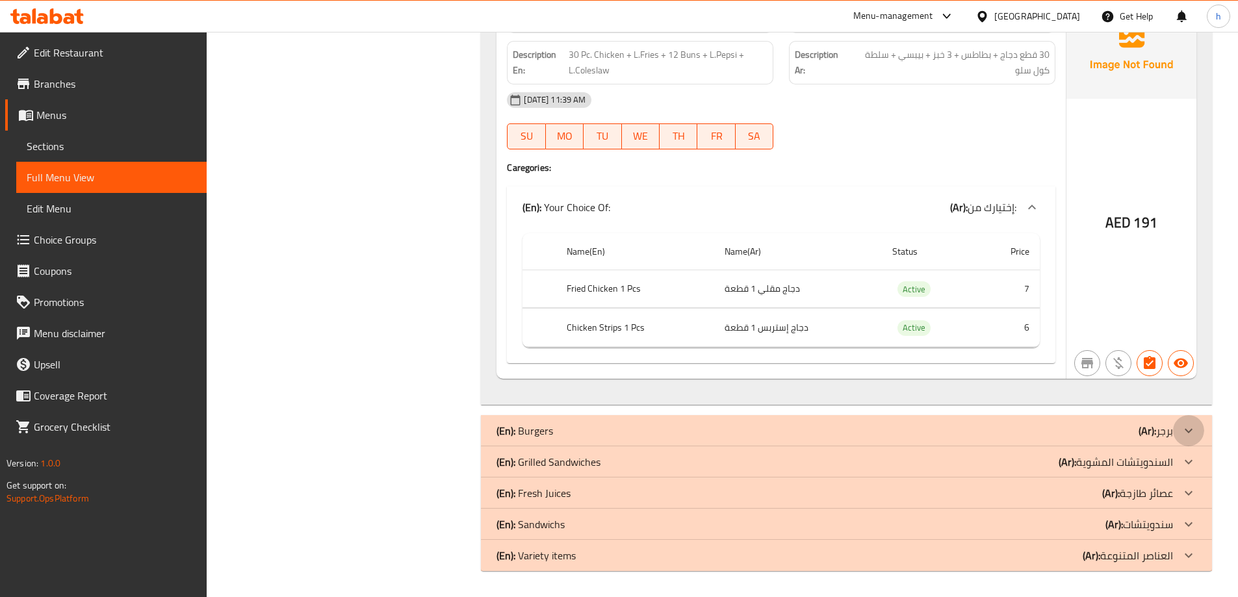
click at [1184, 432] on icon at bounding box center [1189, 431] width 16 height 16
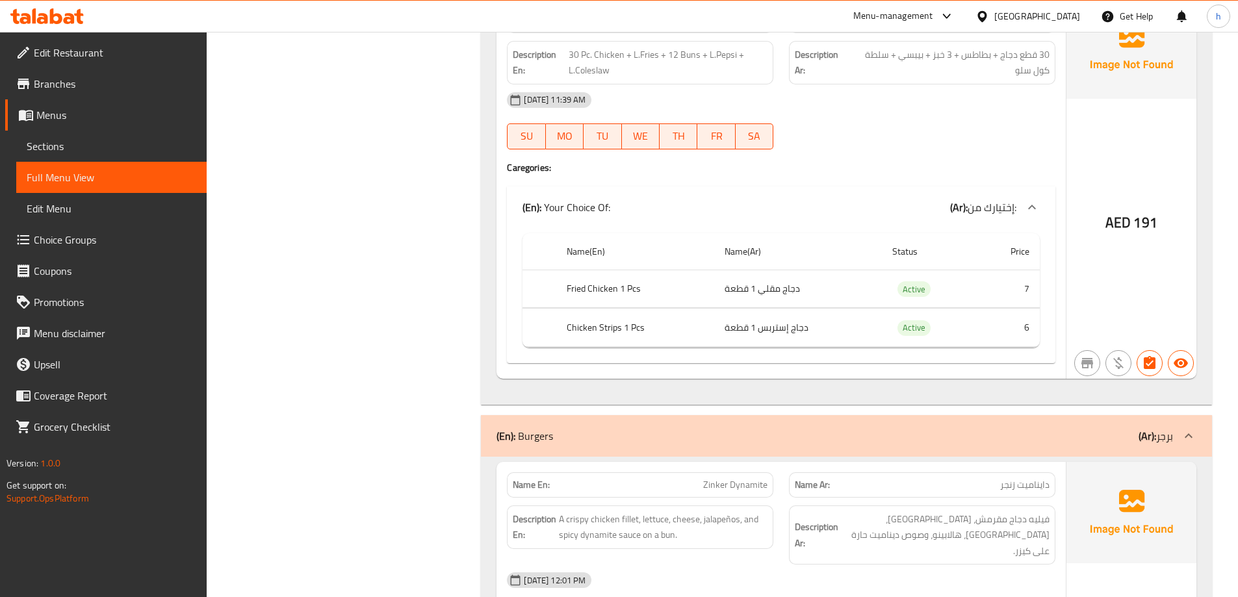
scroll to position [4494, 0]
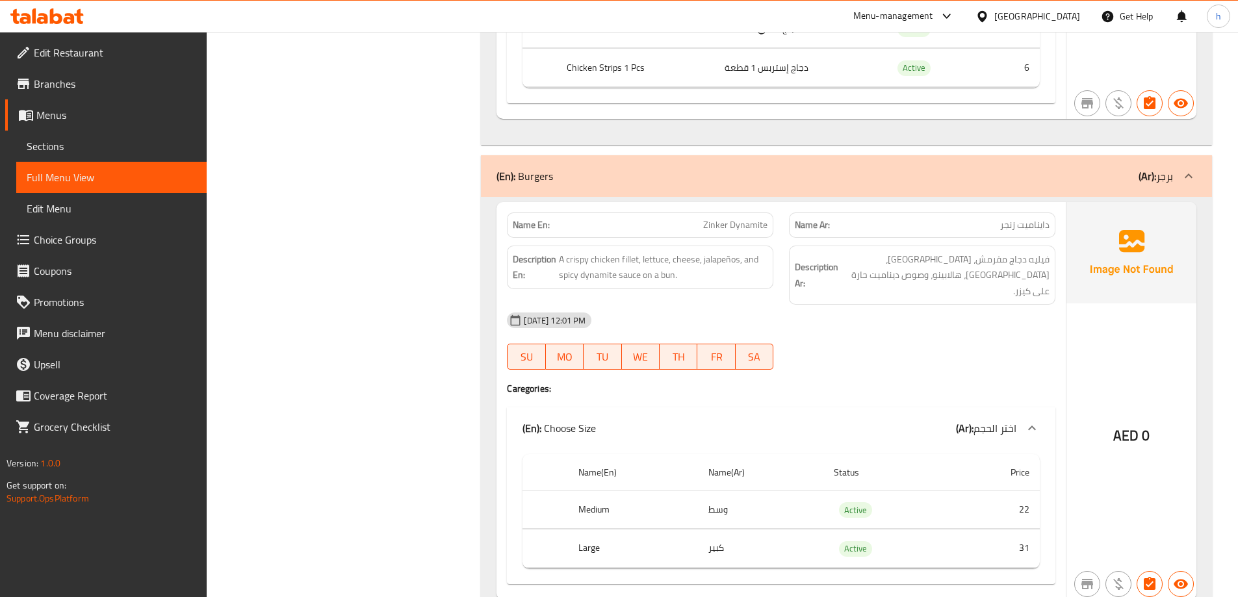
click at [1201, 170] on div at bounding box center [1188, 176] width 31 height 31
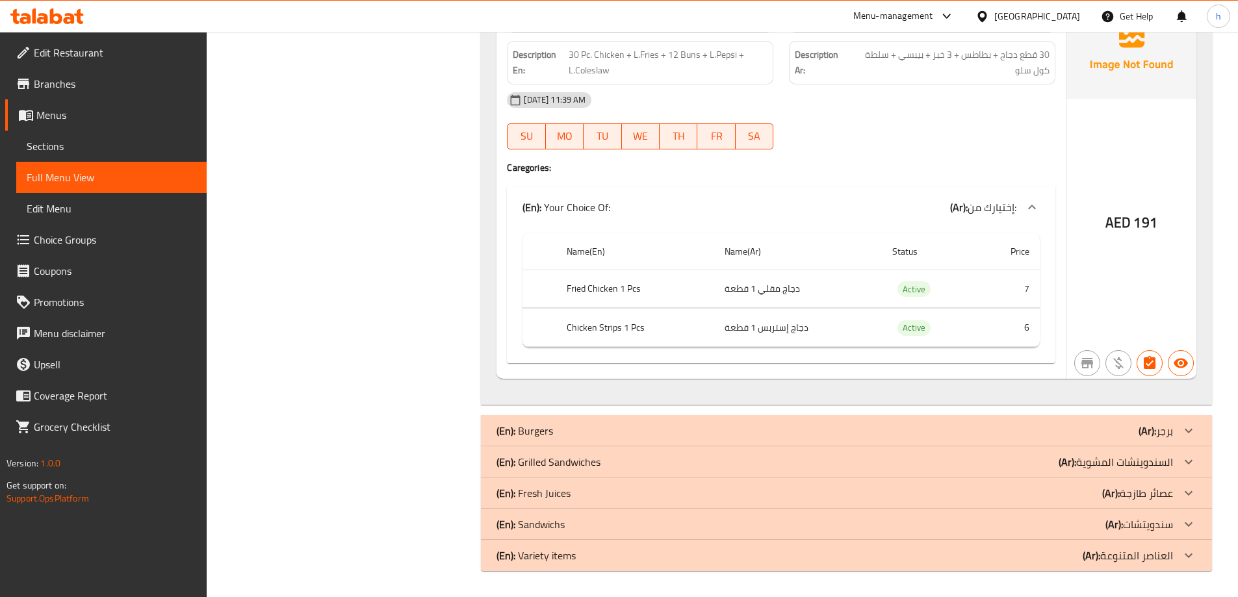
scroll to position [4234, 0]
click at [1193, 521] on icon at bounding box center [1189, 525] width 16 height 16
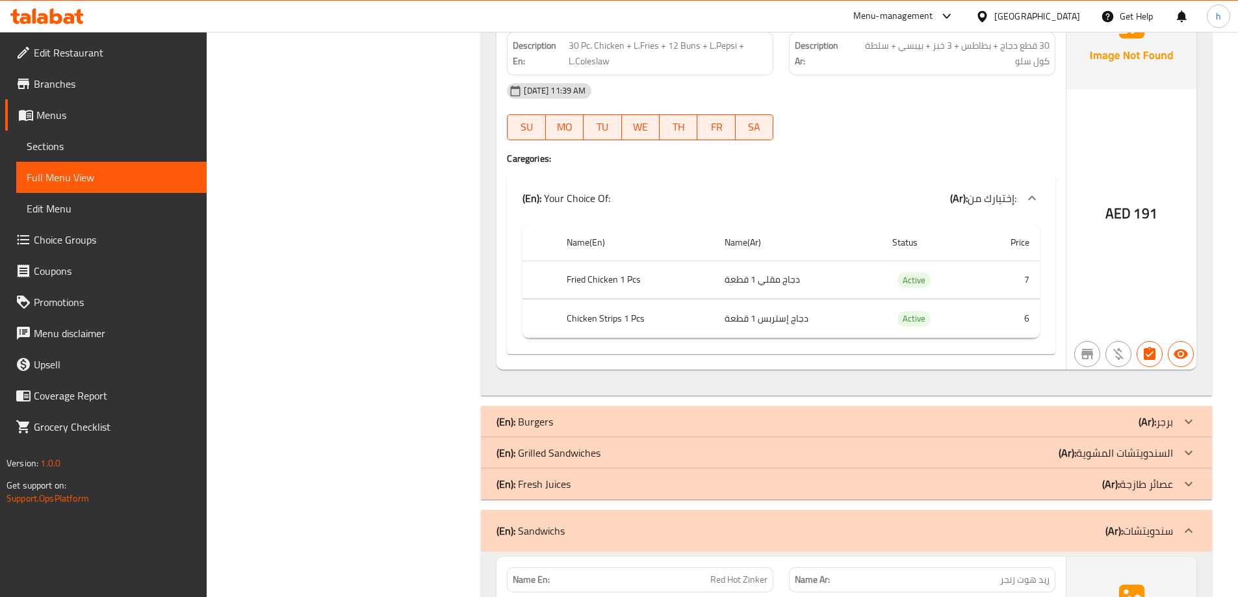
scroll to position [4429, 0]
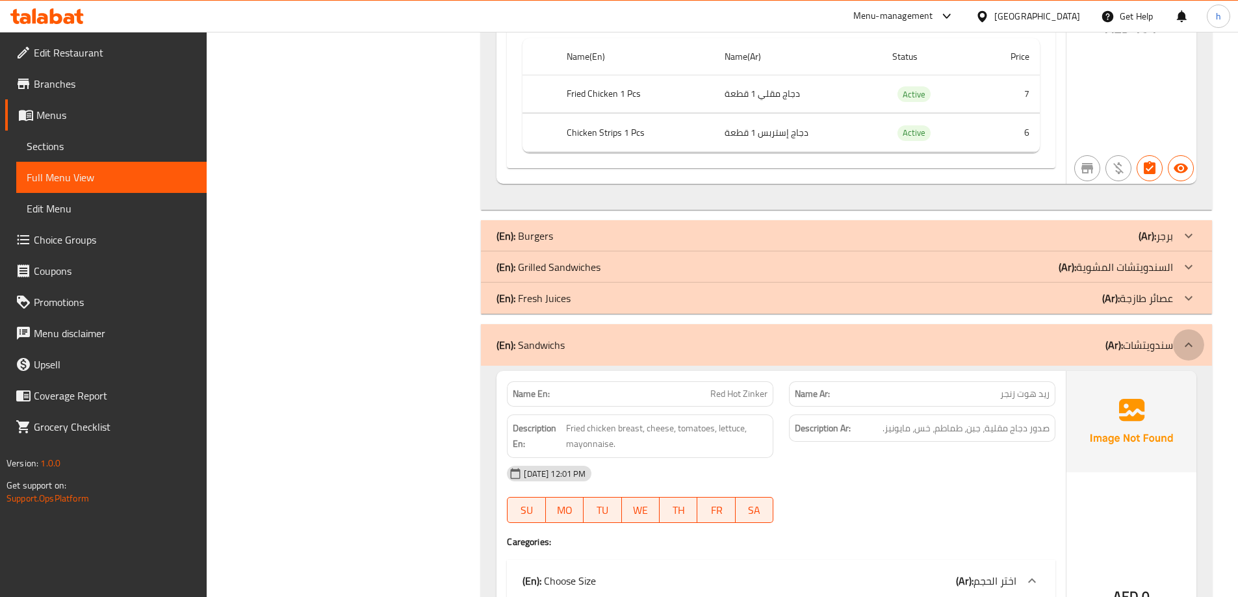
click at [1178, 347] on div at bounding box center [1188, 345] width 31 height 31
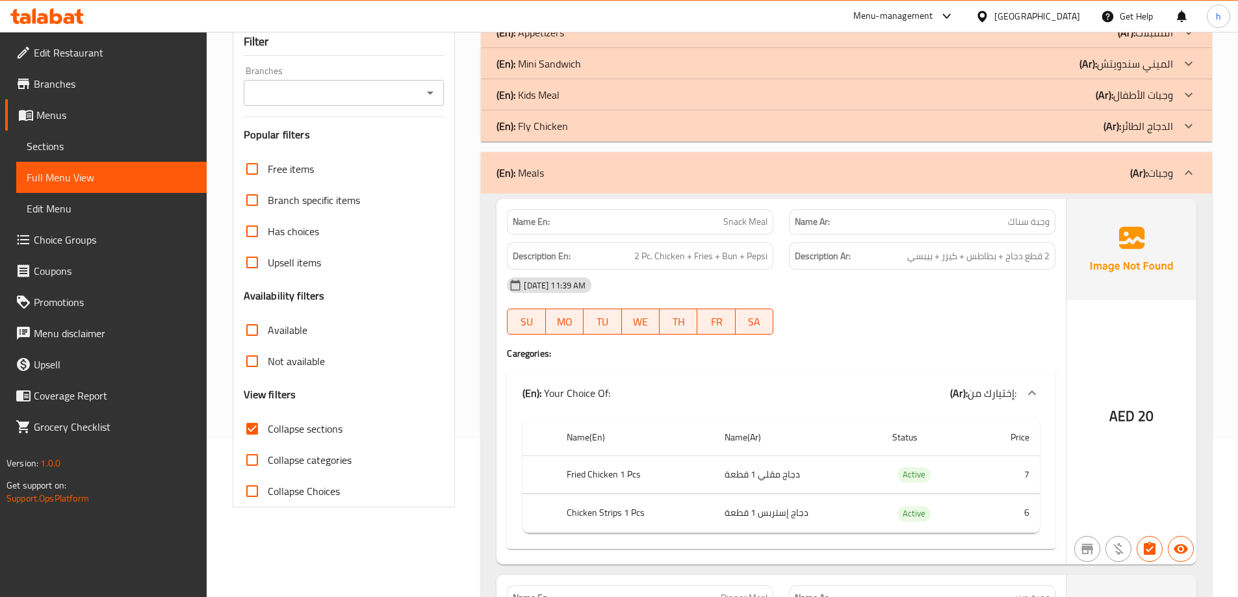
scroll to position [120, 0]
